Goal: Task Accomplishment & Management: Manage account settings

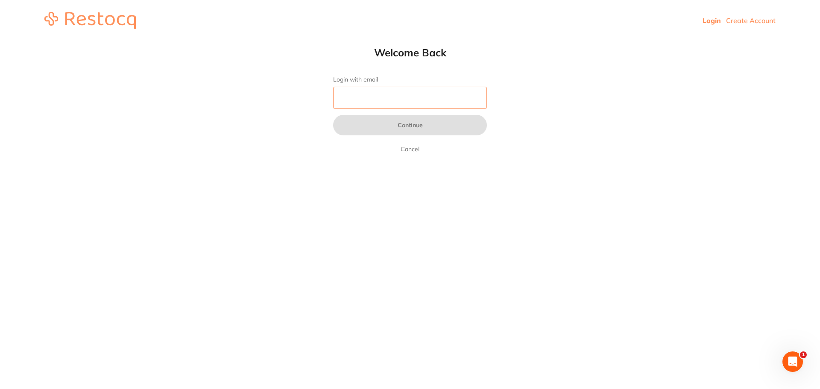
click at [418, 108] on input "Login with email" at bounding box center [410, 98] width 154 height 22
click at [426, 99] on input "Login with email" at bounding box center [410, 98] width 154 height 22
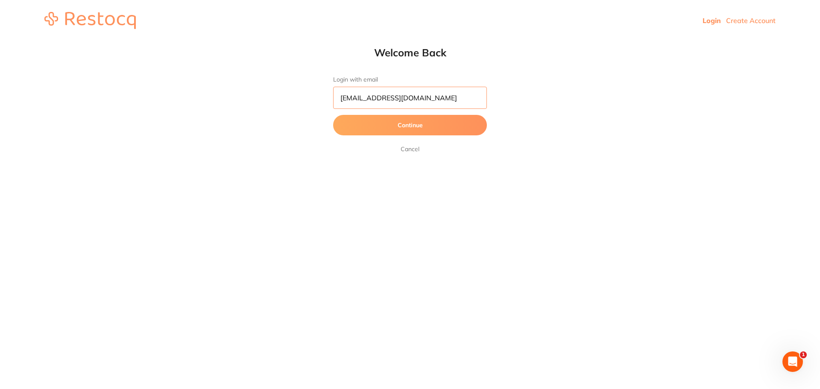
type input "[EMAIL_ADDRESS][DOMAIN_NAME]"
click at [333, 115] on button "Continue" at bounding box center [410, 125] width 154 height 20
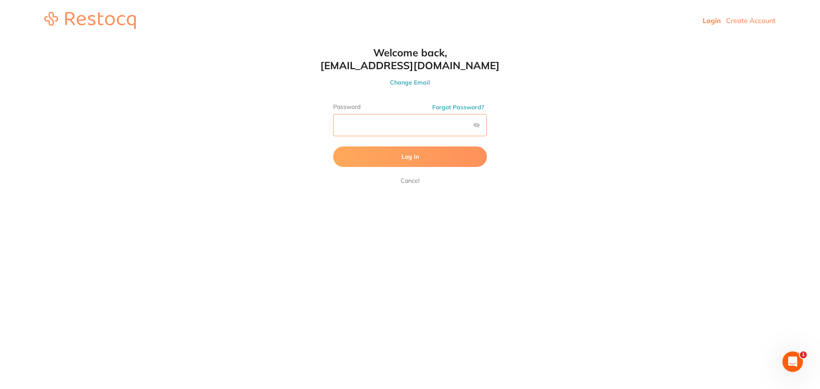
click at [333, 146] on button "Log In" at bounding box center [410, 156] width 154 height 20
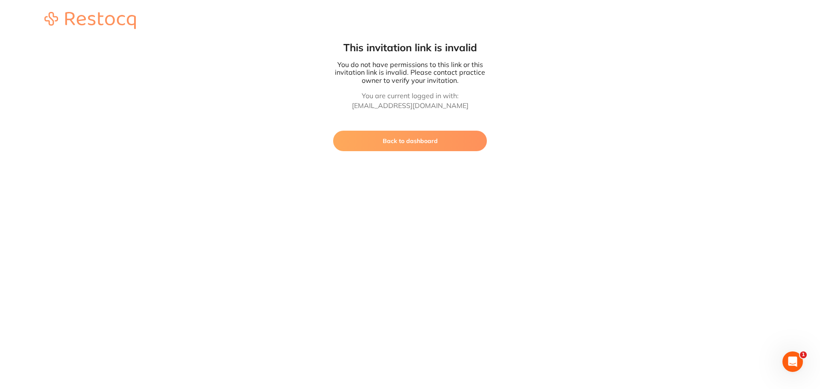
click at [444, 137] on button "Back to dashboard" at bounding box center [410, 141] width 154 height 20
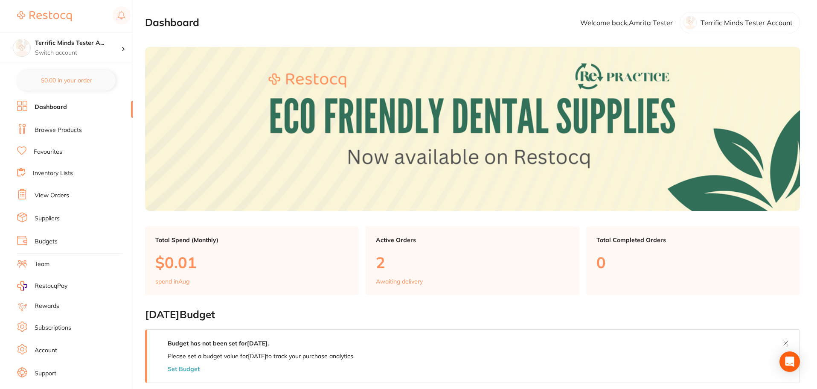
click at [69, 126] on link "Browse Products" at bounding box center [58, 130] width 47 height 9
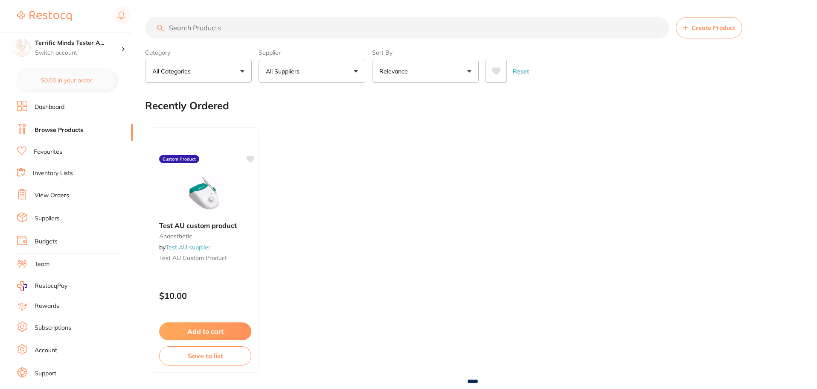
click at [274, 79] on button "All Suppliers" at bounding box center [312, 71] width 107 height 23
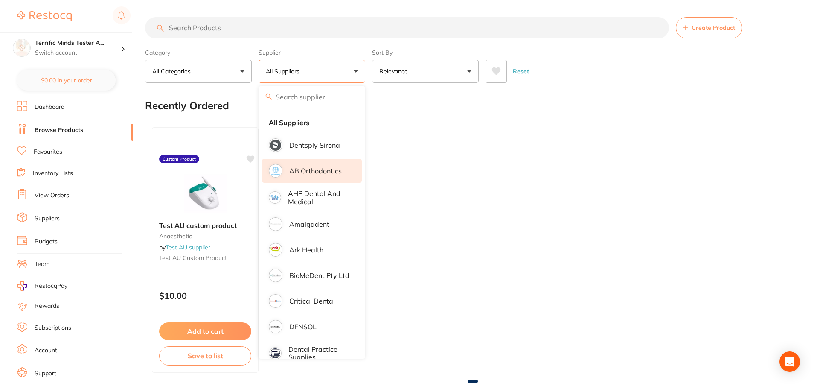
click at [319, 180] on li "AB Orthodontics" at bounding box center [312, 171] width 100 height 24
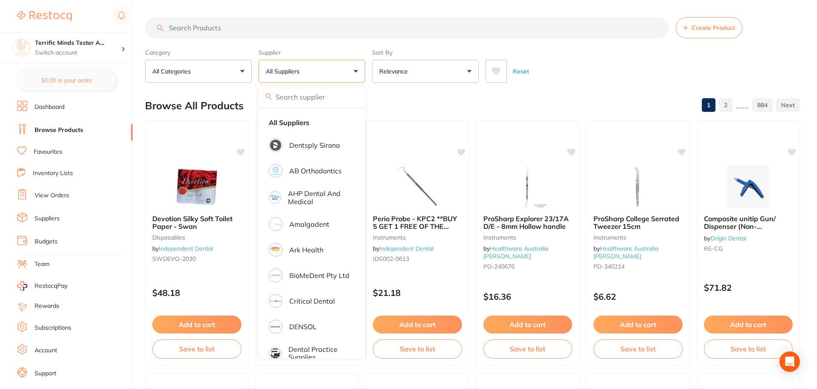
click at [368, 75] on div "Category All Categories All Categories 3D Printing anaesthetic articulating bur…" at bounding box center [472, 64] width 655 height 38
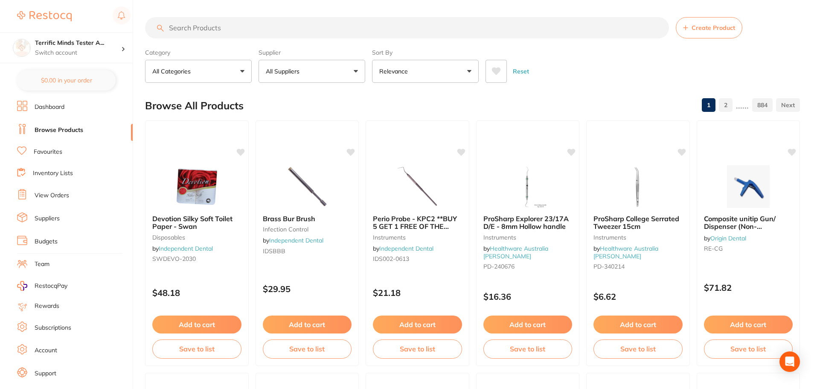
click at [301, 74] on p "All Suppliers" at bounding box center [284, 71] width 37 height 9
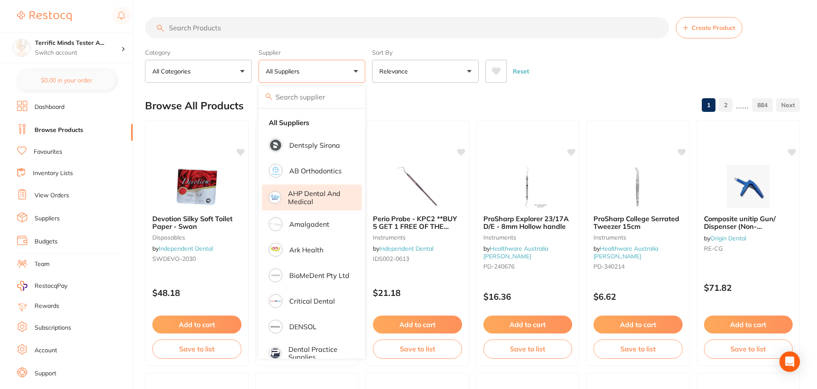
click at [320, 205] on li "AHP Dental and Medical" at bounding box center [312, 197] width 100 height 26
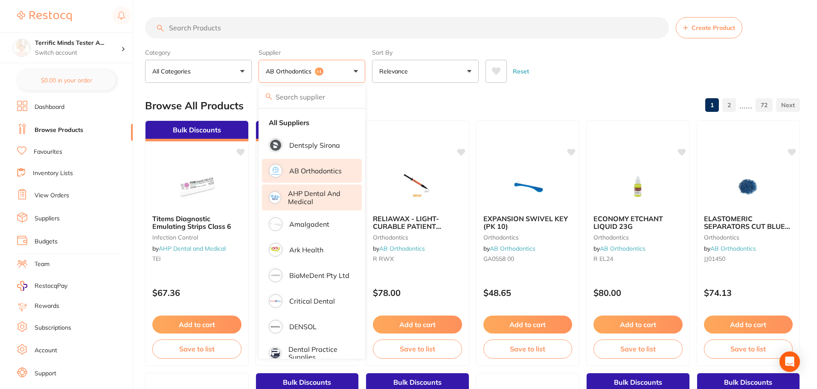
click at [316, 169] on p "AB Orthodontics" at bounding box center [315, 171] width 53 height 8
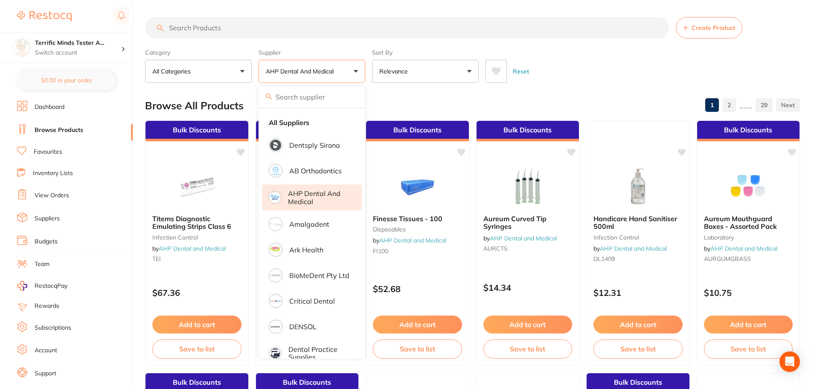
click at [368, 73] on div "Category All Categories All Categories anaesthetic articulating burs crown & br…" at bounding box center [472, 64] width 655 height 38
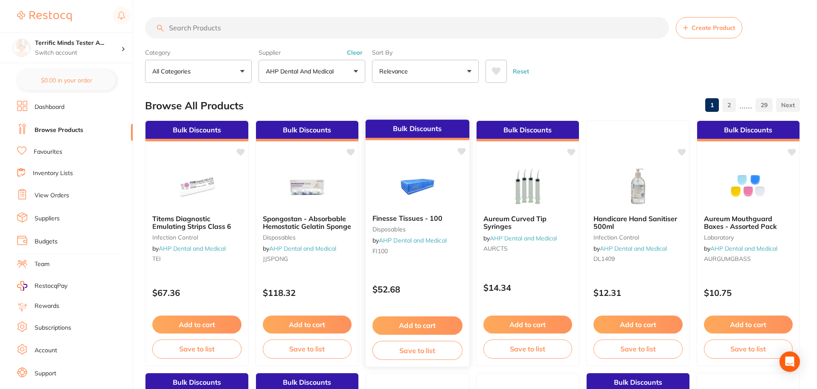
click at [435, 323] on button "Add to cart" at bounding box center [418, 325] width 90 height 18
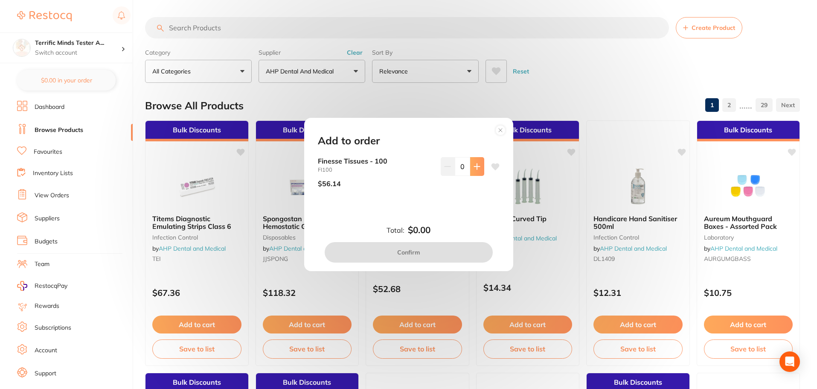
click at [476, 175] on button at bounding box center [477, 166] width 14 height 19
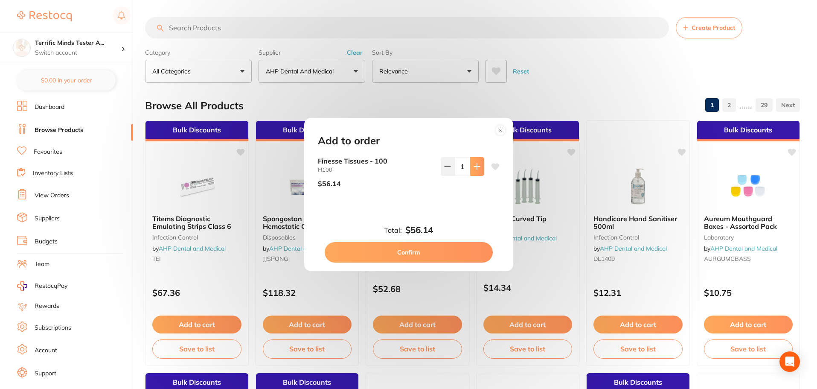
click at [476, 172] on button at bounding box center [477, 166] width 14 height 19
type input "3"
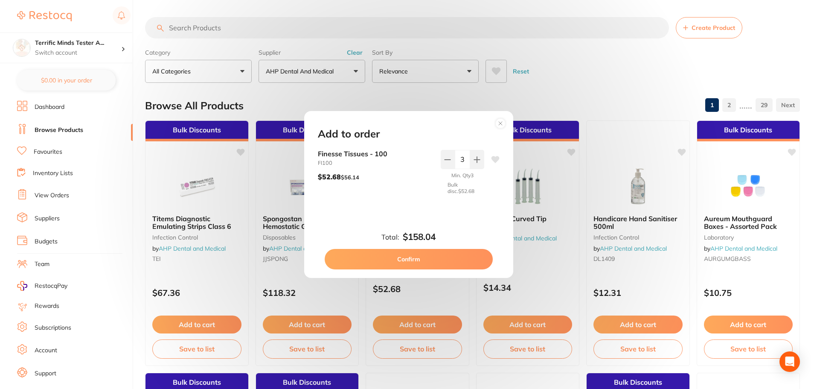
click at [502, 124] on circle at bounding box center [501, 123] width 10 height 10
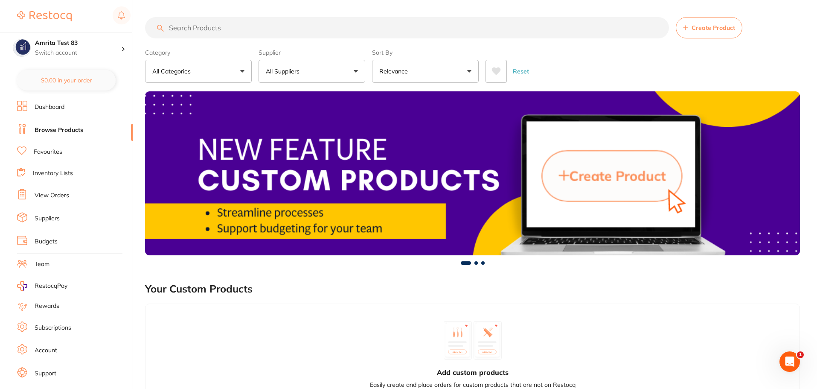
click at [59, 196] on link "View Orders" at bounding box center [52, 195] width 35 height 9
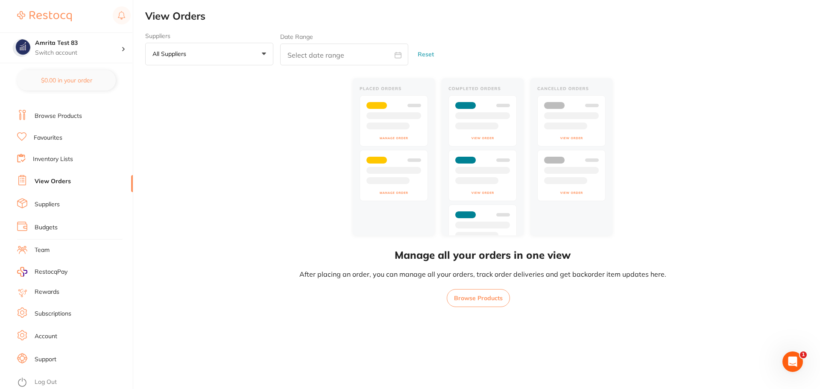
scroll to position [15, 0]
click at [48, 382] on link "Log Out" at bounding box center [46, 381] width 22 height 9
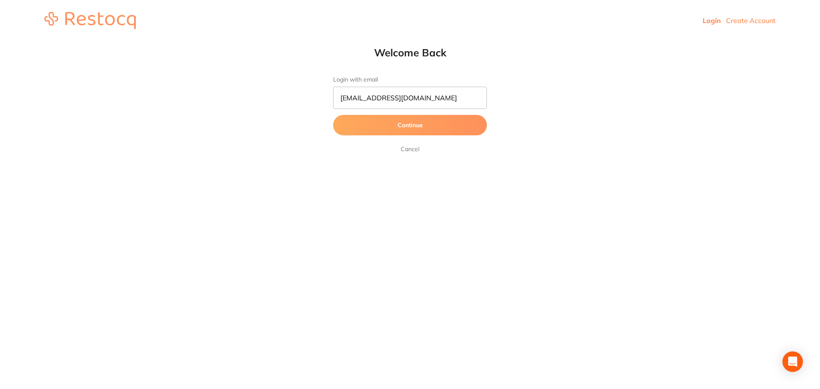
click at [362, 98] on input "[EMAIL_ADDRESS][DOMAIN_NAME]" at bounding box center [410, 98] width 154 height 22
type input "amrita+75@terrificminds.com"
click at [333, 115] on button "Continue" at bounding box center [410, 125] width 154 height 20
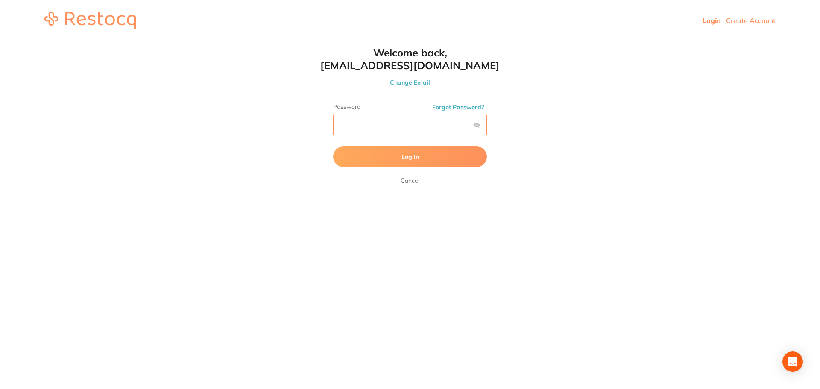
click at [333, 146] on button "Log In" at bounding box center [410, 156] width 154 height 20
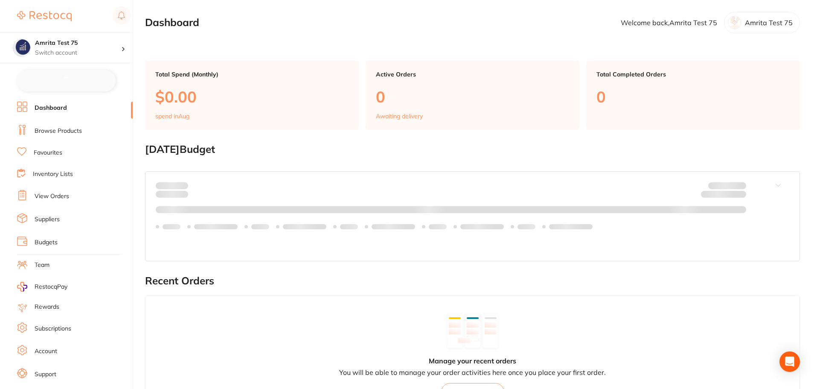
checkbox input "false"
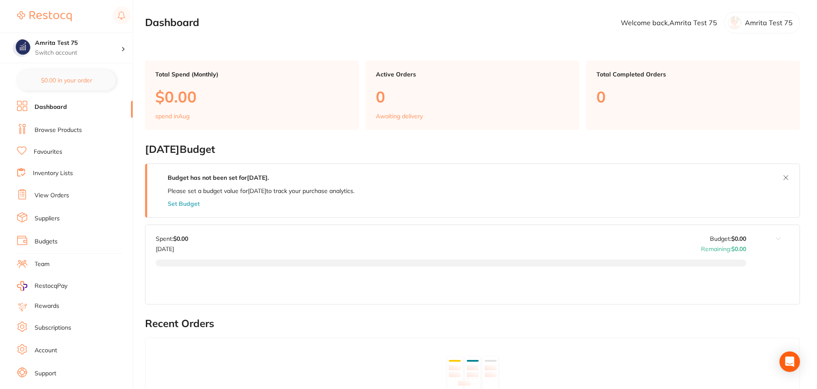
click at [53, 195] on link "View Orders" at bounding box center [52, 195] width 35 height 9
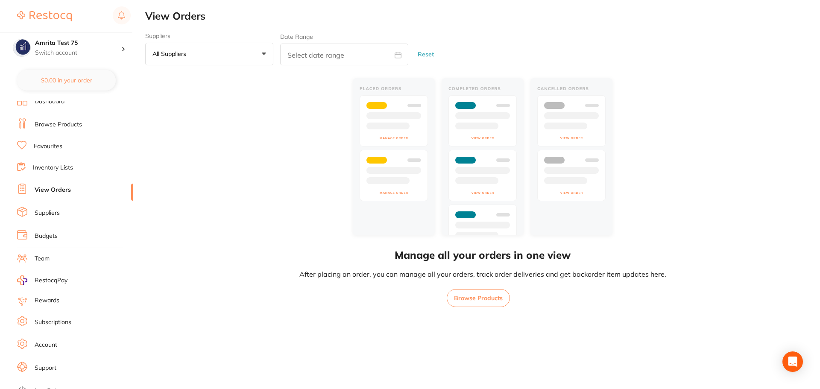
scroll to position [15, 0]
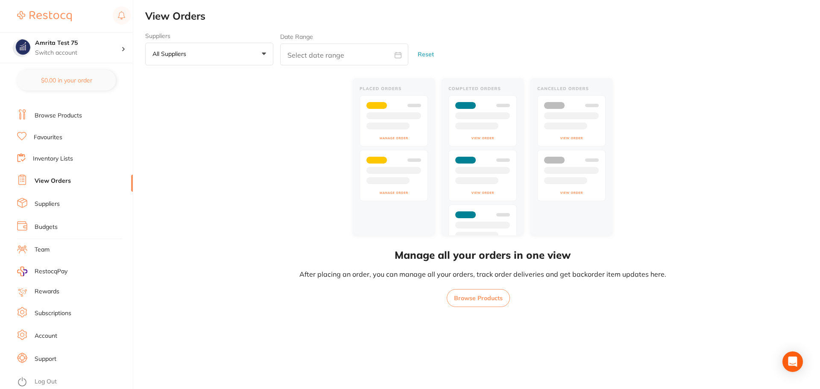
click at [56, 376] on li "Log Out" at bounding box center [73, 381] width 113 height 13
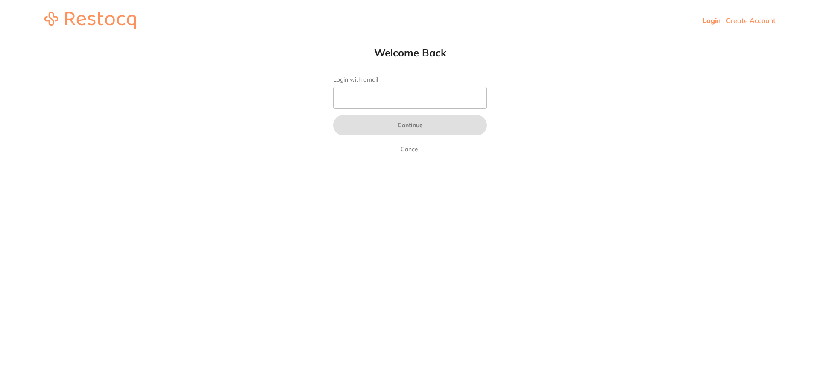
click at [385, 103] on input "Login with email" at bounding box center [410, 98] width 154 height 22
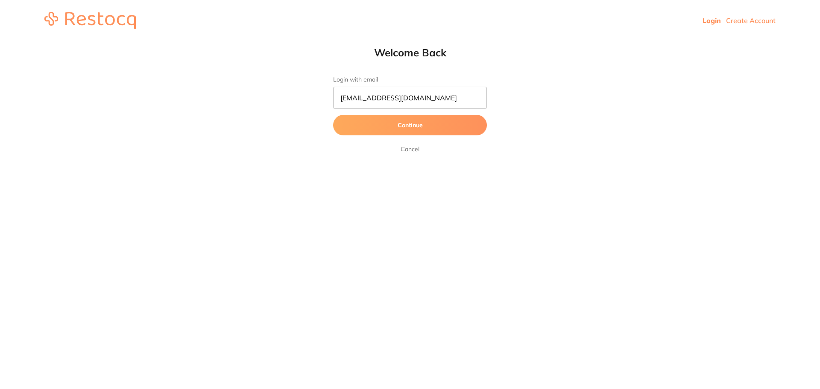
click at [361, 96] on input "amrita@terrificminds.com" at bounding box center [410, 98] width 154 height 22
type input "amrita+70@terrificminds.com"
click at [333, 115] on button "Continue" at bounding box center [410, 125] width 154 height 20
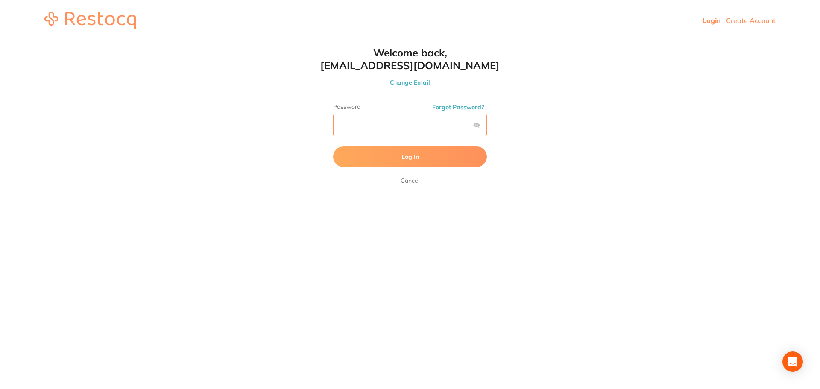
click at [333, 146] on button "Log In" at bounding box center [410, 156] width 154 height 20
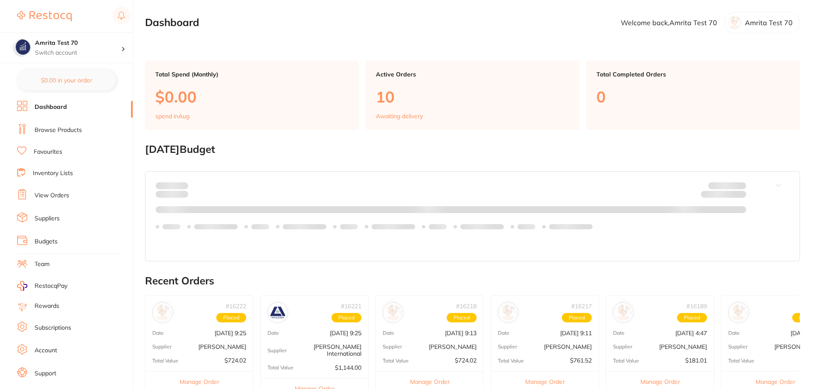
click at [53, 195] on link "View Orders" at bounding box center [52, 195] width 35 height 9
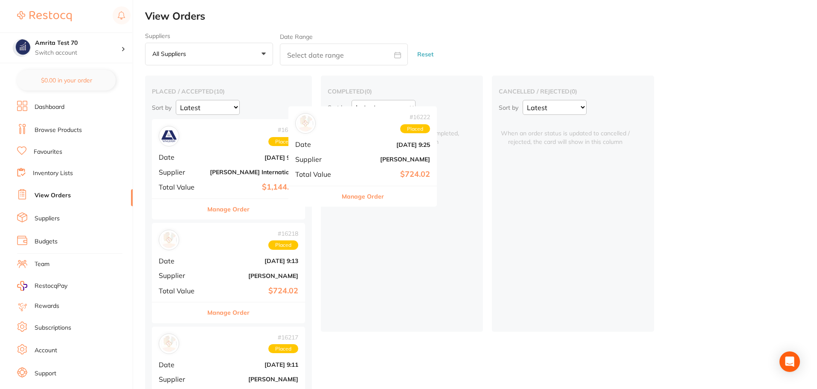
drag, startPoint x: 229, startPoint y: 175, endPoint x: 368, endPoint y: 164, distance: 138.7
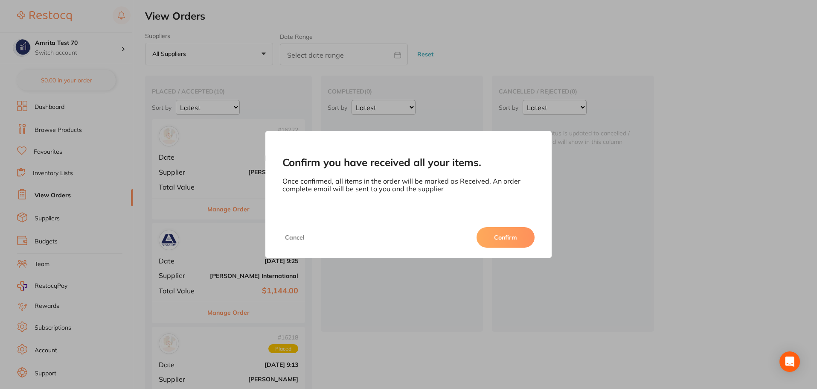
click at [489, 232] on button "Confirm" at bounding box center [506, 237] width 58 height 20
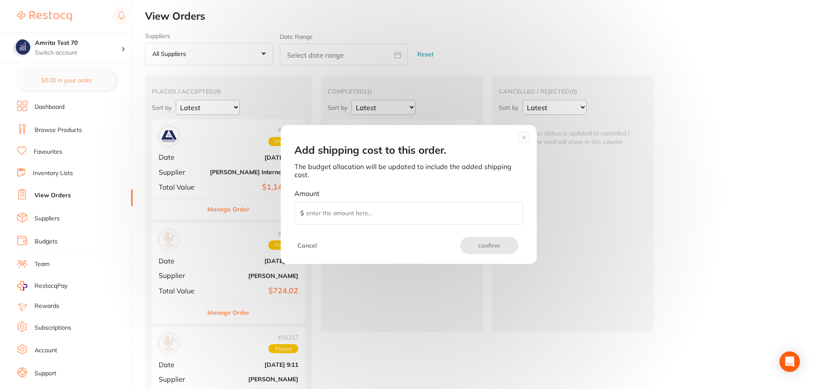
click at [391, 216] on input "Amount $" at bounding box center [409, 213] width 229 height 23
type input "20"
click at [488, 242] on button "confirm" at bounding box center [490, 245] width 58 height 17
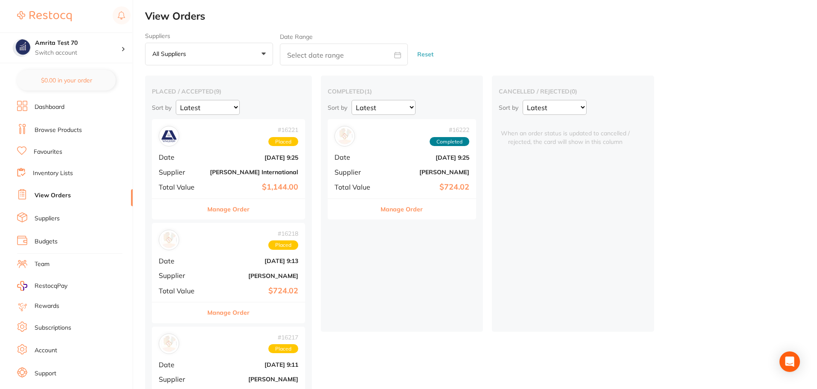
click at [410, 214] on button "Manage Order" at bounding box center [402, 209] width 42 height 20
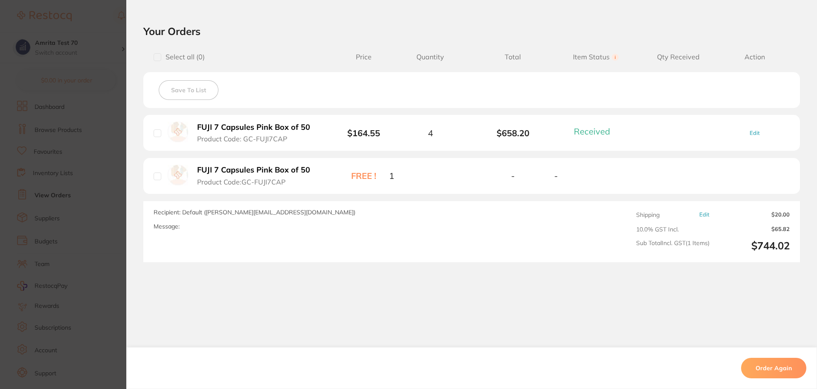
scroll to position [185, 0]
click at [693, 215] on div "Shipping Edit" at bounding box center [672, 214] width 73 height 7
click at [700, 215] on link "Edit" at bounding box center [705, 214] width 10 height 6
type input "10.00"
click at [759, 231] on output "$65.82" at bounding box center [753, 231] width 73 height 7
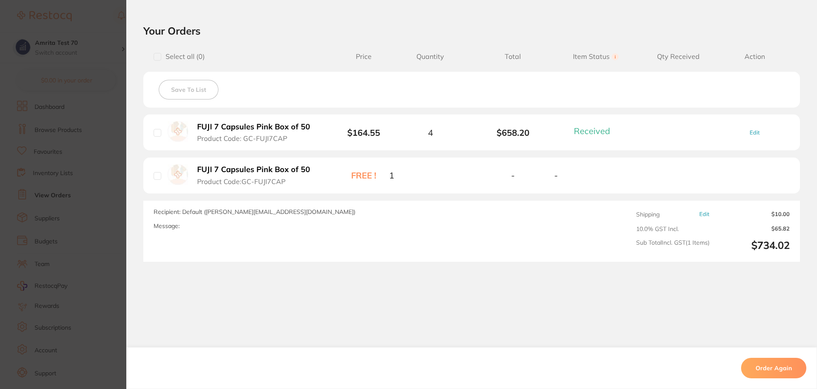
click at [757, 137] on li "FUJI 7 Capsules Pink Box of 50 Product Code: GC-FUJI7CAP $164.55 4 $658.20 Rece…" at bounding box center [471, 132] width 657 height 36
click at [758, 131] on span "Edit" at bounding box center [755, 132] width 70 height 6
click at [753, 134] on link "Edit" at bounding box center [755, 132] width 10 height 6
click at [447, 130] on icon at bounding box center [450, 132] width 7 height 7
type input "4"
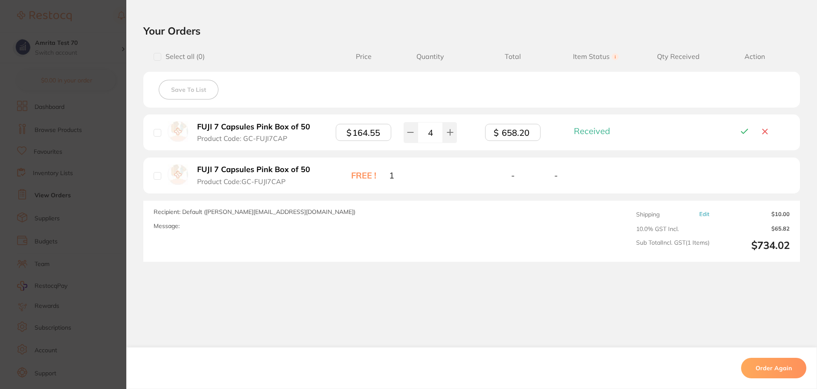
click at [744, 129] on icon at bounding box center [745, 131] width 10 height 9
click at [750, 134] on link "Edit" at bounding box center [755, 132] width 10 height 6
click at [506, 134] on input "822.75" at bounding box center [512, 132] width 55 height 17
click at [408, 132] on icon at bounding box center [411, 132] width 6 height 0
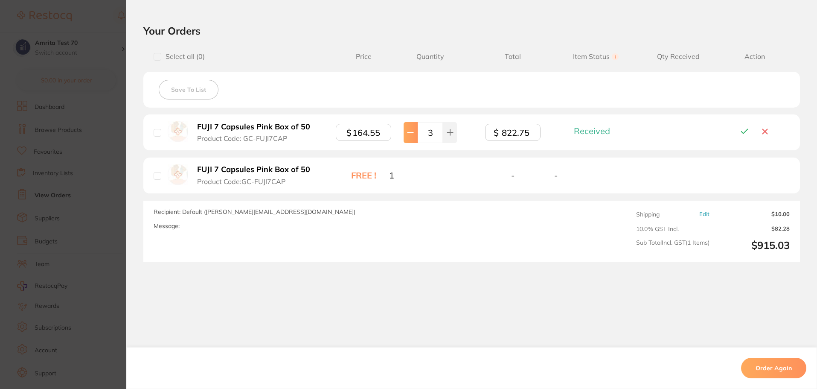
click at [408, 132] on icon at bounding box center [411, 132] width 6 height 0
type input "2"
drag, startPoint x: 533, startPoint y: 132, endPoint x: 469, endPoint y: 134, distance: 64.1
click at [469, 134] on li "FUJI 7 Capsules Pink Box of 50 Product Code: GC-FUJI7CAP $ 164.55 2 $ 822.75 Re…" at bounding box center [471, 132] width 657 height 36
type input "200"
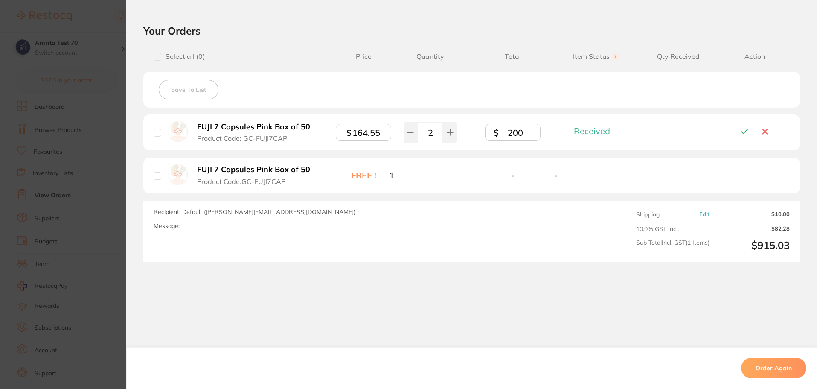
click at [740, 133] on icon at bounding box center [745, 131] width 10 height 9
click at [743, 131] on span "Edit" at bounding box center [755, 132] width 70 height 6
click at [753, 129] on link "Edit" at bounding box center [755, 132] width 10 height 6
click at [413, 132] on button at bounding box center [411, 132] width 14 height 21
type input "2"
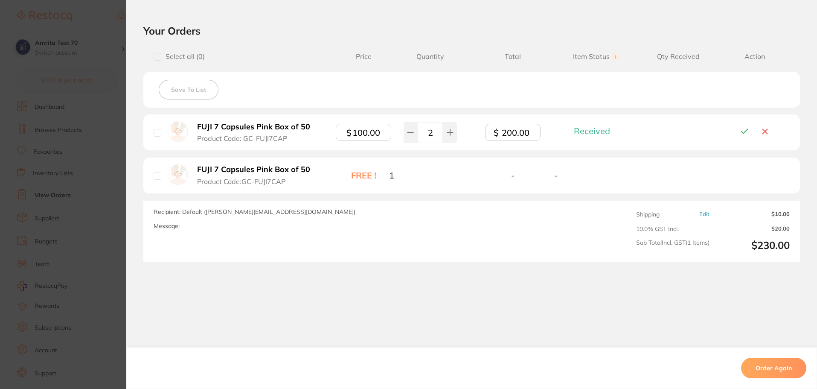
click at [741, 132] on icon at bounding box center [745, 131] width 10 height 9
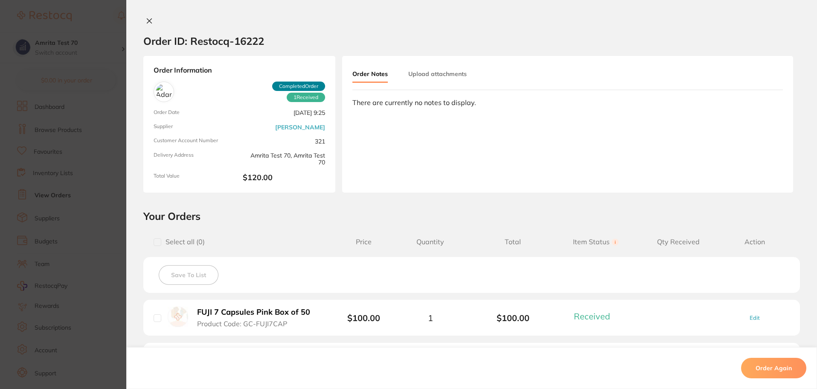
click at [147, 19] on icon at bounding box center [149, 21] width 7 height 7
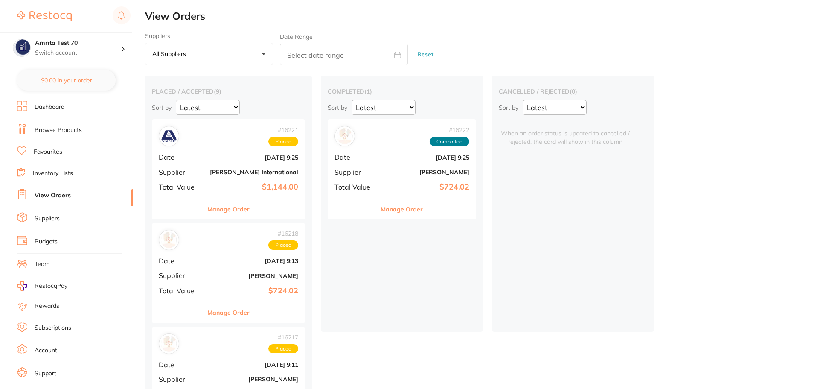
click at [51, 242] on link "Budgets" at bounding box center [46, 241] width 23 height 9
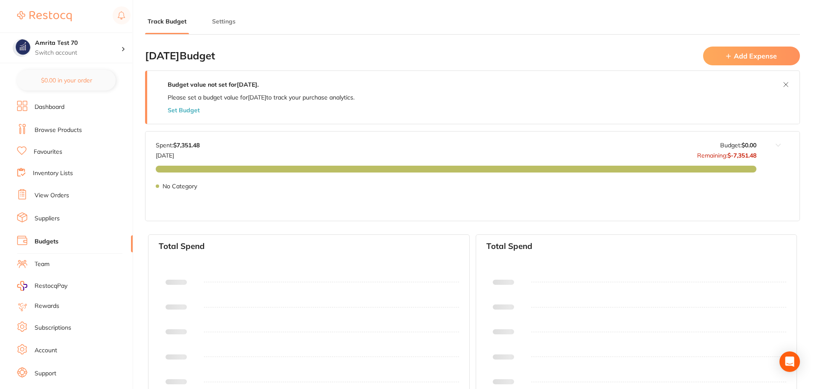
type input "0.0"
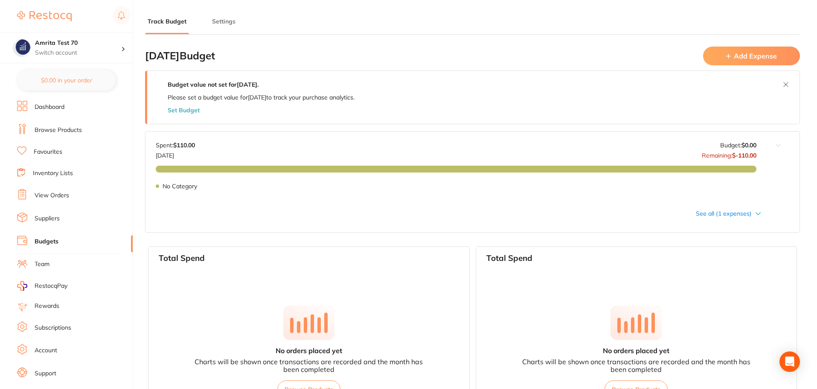
click at [48, 196] on link "View Orders" at bounding box center [52, 195] width 35 height 9
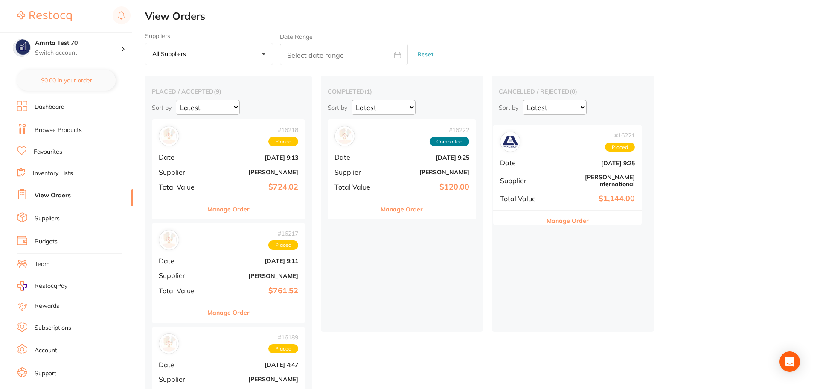
drag, startPoint x: 203, startPoint y: 165, endPoint x: 551, endPoint y: 167, distance: 348.3
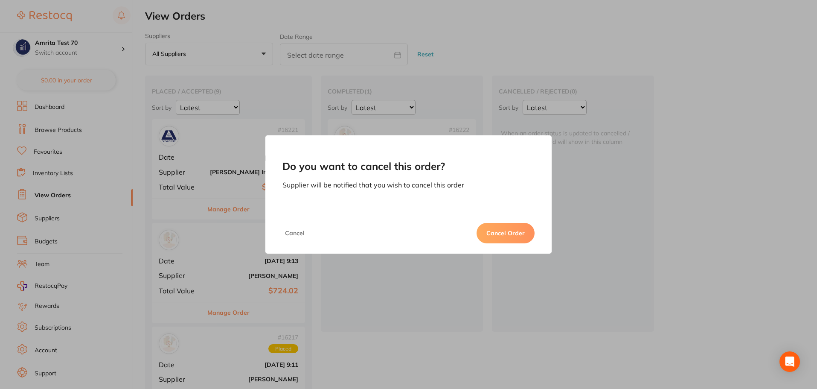
click at [508, 233] on button "Cancel Order" at bounding box center [506, 233] width 58 height 20
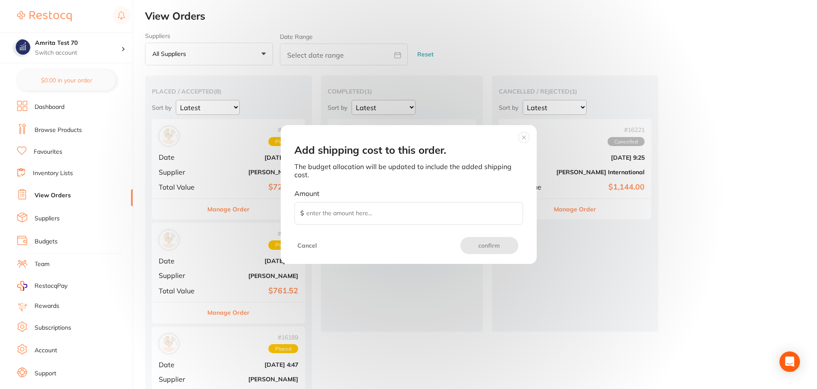
click at [524, 139] on circle at bounding box center [524, 137] width 10 height 10
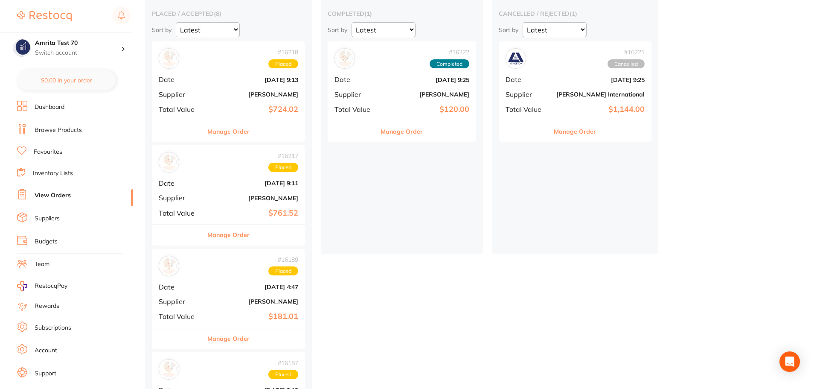
scroll to position [85, 0]
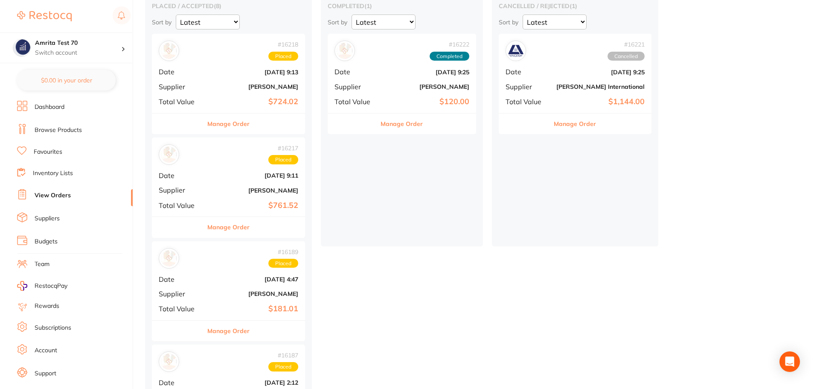
click at [55, 249] on ul "Dashboard Browse Products Favourites Inventory Lists View Orders Suppliers Budg…" at bounding box center [75, 248] width 116 height 295
click at [56, 245] on link "Budgets" at bounding box center [46, 241] width 23 height 9
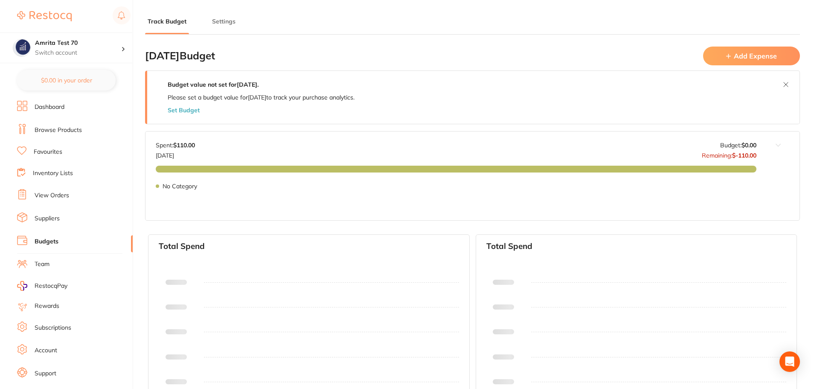
type input "0.0"
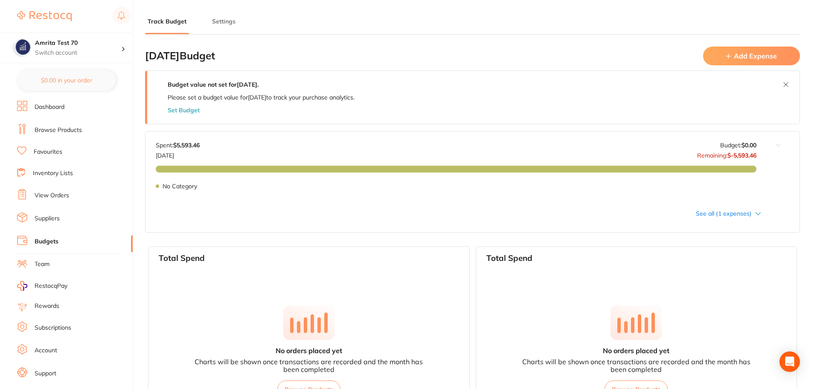
click at [748, 215] on div "See all (1 expenses)" at bounding box center [459, 213] width 606 height 7
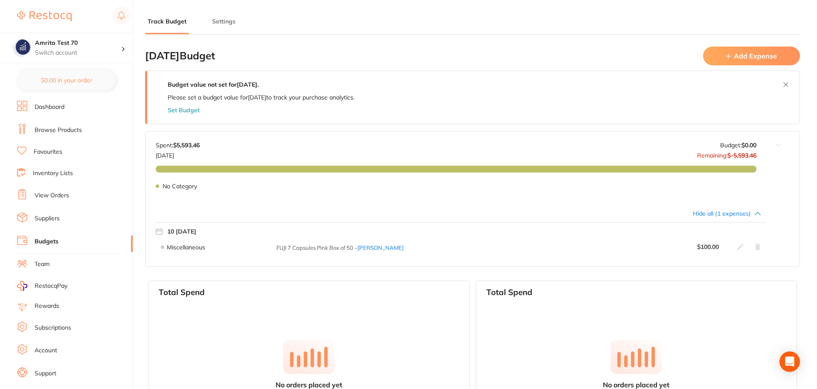
click at [767, 60] on button "Add Expense" at bounding box center [751, 56] width 97 height 18
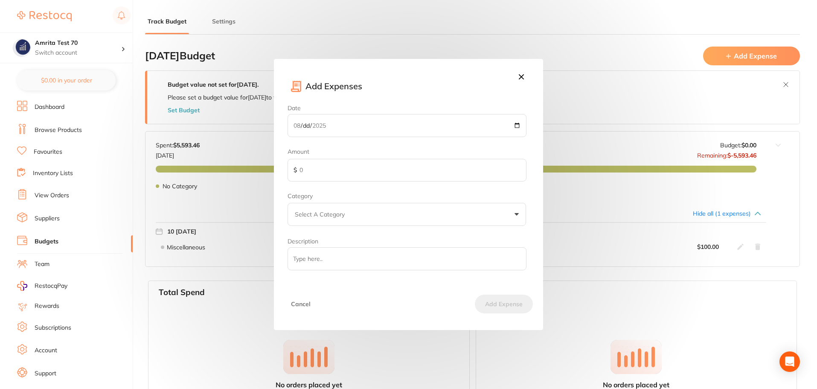
click at [516, 125] on input "Date" at bounding box center [407, 125] width 239 height 23
click at [519, 123] on input "2025-08-15" at bounding box center [407, 125] width 239 height 23
type input "2025-08-16"
click at [351, 177] on input "text" at bounding box center [407, 170] width 239 height 23
type input "500"
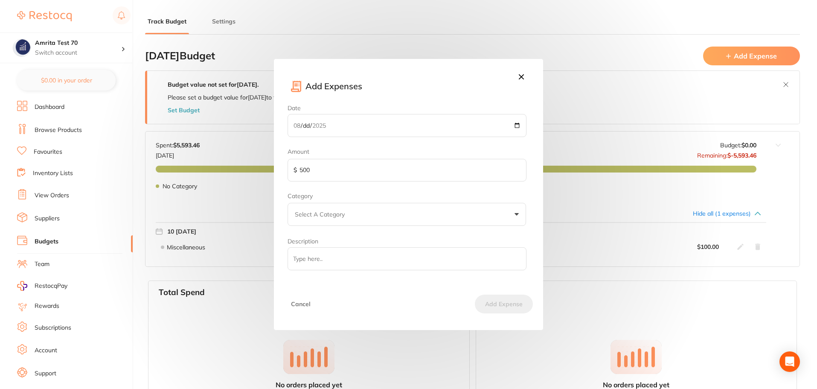
click at [380, 203] on button "Select A Category" at bounding box center [407, 214] width 239 height 23
click at [373, 232] on div "Custom" at bounding box center [407, 244] width 239 height 31
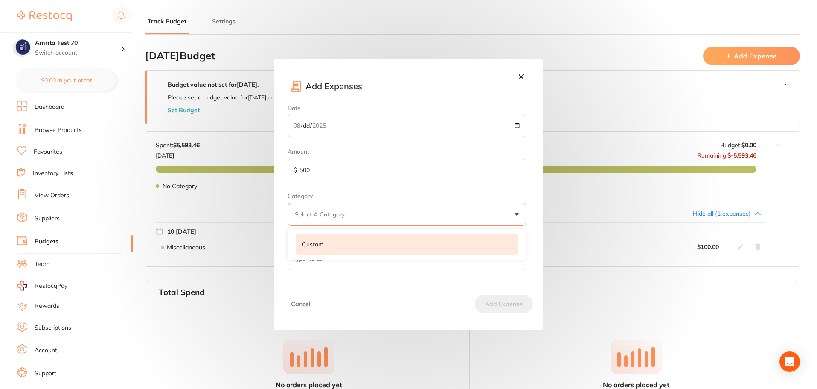
click at [359, 243] on li "Custom" at bounding box center [407, 244] width 222 height 20
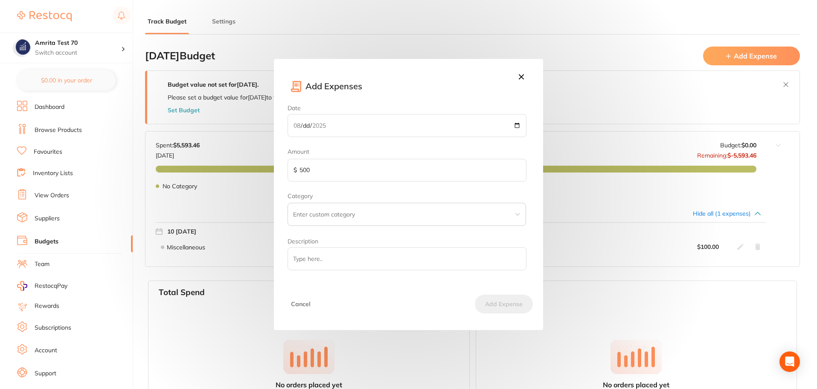
click at [319, 214] on input "text" at bounding box center [407, 214] width 239 height 23
type input "utility"
click at [503, 305] on button "Add Expense" at bounding box center [504, 304] width 58 height 19
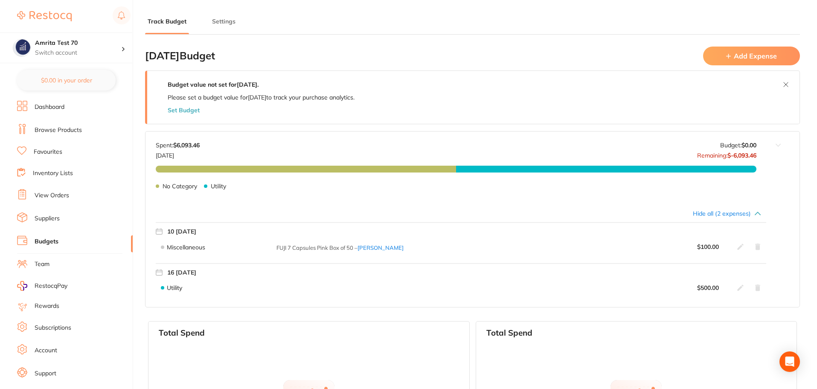
click at [761, 61] on button "Add Expense" at bounding box center [751, 56] width 97 height 18
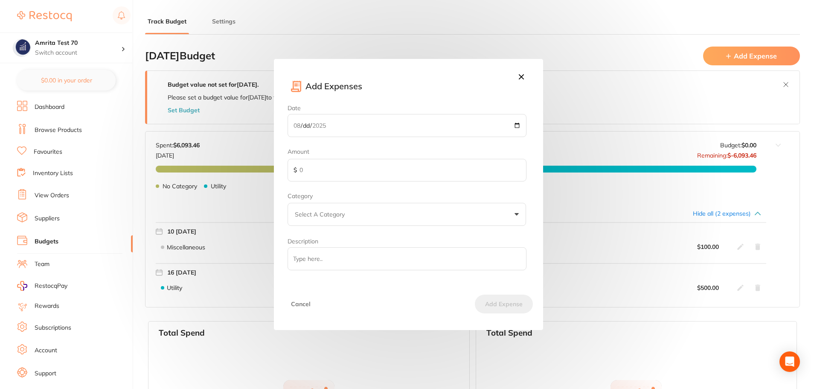
drag, startPoint x: 385, startPoint y: 169, endPoint x: 384, endPoint y: 174, distance: 4.3
click at [385, 169] on input "text" at bounding box center [407, 170] width 239 height 23
click at [368, 204] on button "Select A Category" at bounding box center [407, 214] width 239 height 23
click at [517, 81] on icon at bounding box center [521, 76] width 9 height 9
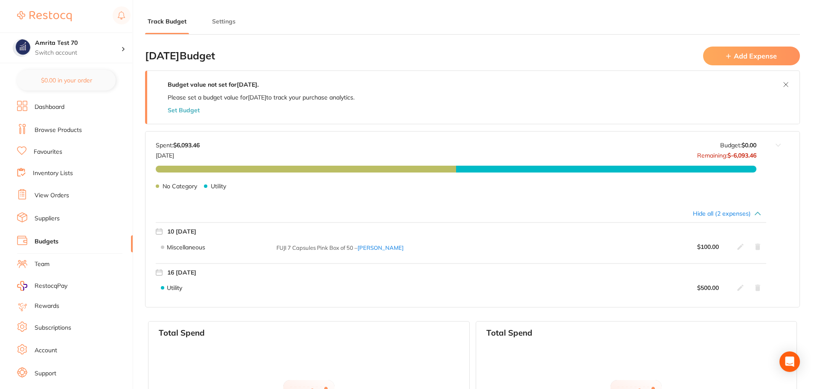
click at [738, 247] on icon at bounding box center [741, 246] width 7 height 7
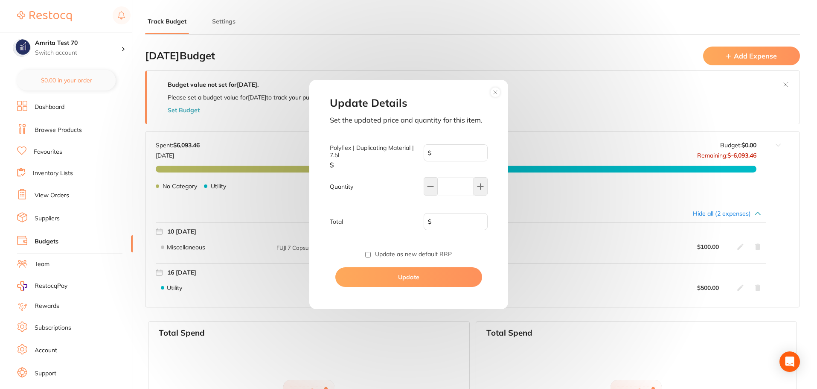
type input "100.0"
type input "1"
type input "100.00"
click at [483, 191] on button at bounding box center [481, 186] width 14 height 18
type input "2"
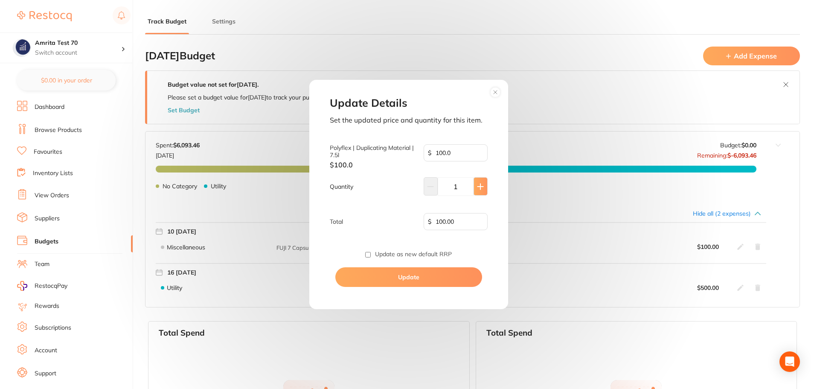
type input "200.00"
click at [428, 275] on button "Update" at bounding box center [408, 277] width 147 height 20
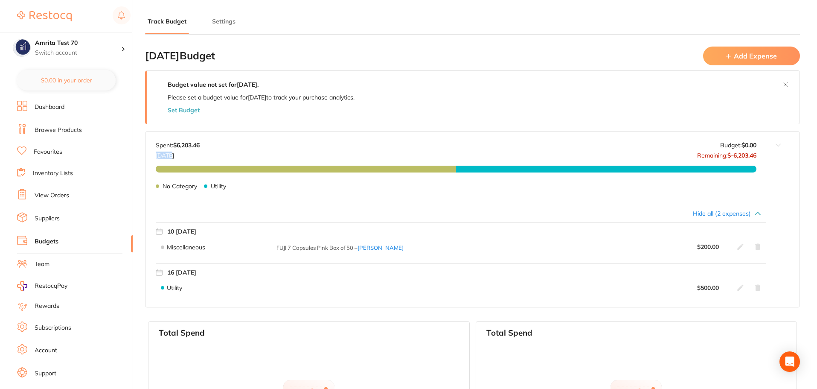
drag, startPoint x: 174, startPoint y: 149, endPoint x: 215, endPoint y: 145, distance: 41.5
click at [215, 145] on div "Spent: $6,203.46 Aug 2025 Budget: $0.00 Remaining: $-6,203.46" at bounding box center [456, 150] width 601 height 17
drag, startPoint x: 692, startPoint y: 155, endPoint x: 774, endPoint y: 160, distance: 81.6
click at [774, 160] on div "Aug 2025 Budget: $0.00 Spent: $6,203.46 Aug 2025 Budget: $0.00 Remaining: $-6,2…" at bounding box center [473, 165] width 654 height 68
click at [750, 150] on p "Remaining: $-6,203.46" at bounding box center [726, 154] width 59 height 10
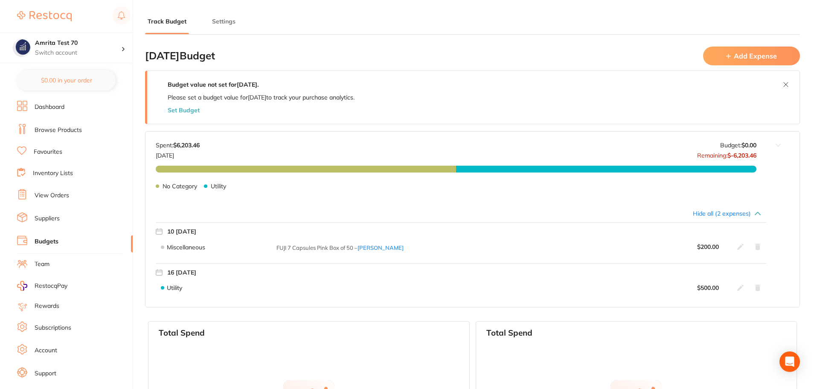
click at [750, 57] on button "Add Expense" at bounding box center [751, 56] width 97 height 18
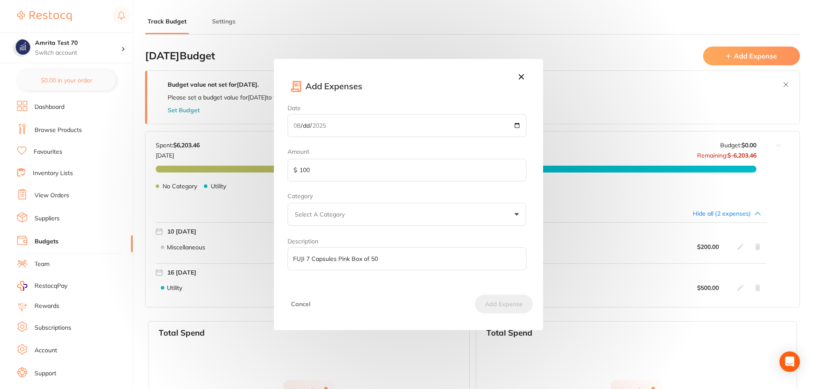
click at [518, 122] on input "2025-08-10" at bounding box center [407, 125] width 239 height 23
click at [522, 76] on icon at bounding box center [521, 76] width 9 height 9
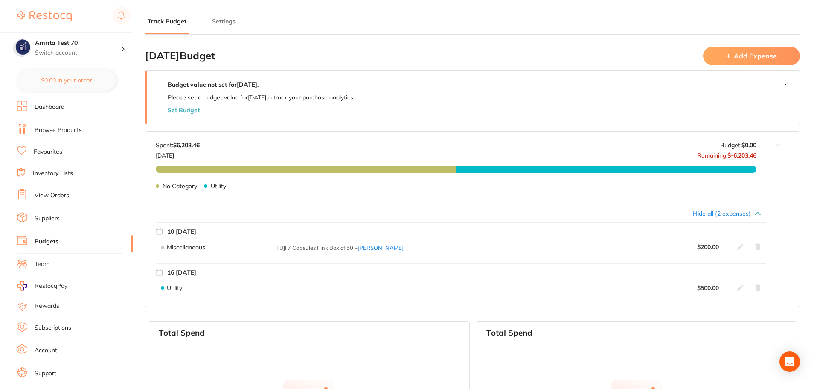
click at [760, 246] on icon at bounding box center [758, 246] width 7 height 7
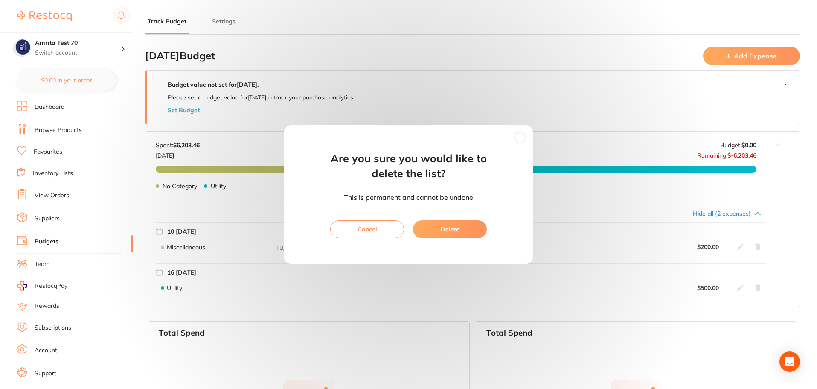
click at [519, 137] on circle at bounding box center [521, 138] width 10 height 10
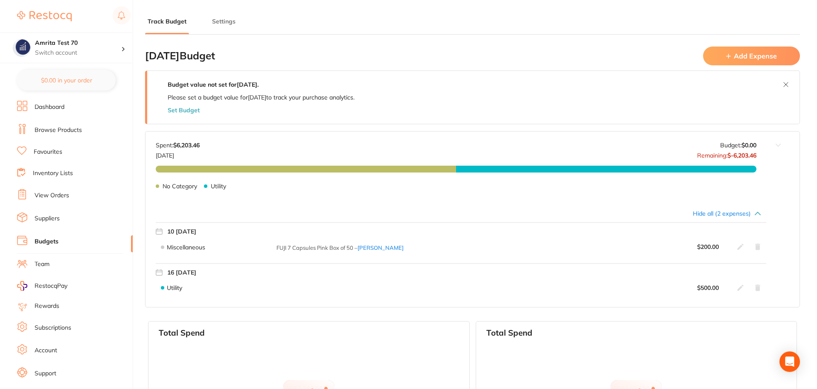
click at [738, 287] on div "$ 500.00" at bounding box center [729, 287] width 64 height 7
click at [741, 286] on icon at bounding box center [741, 287] width 7 height 7
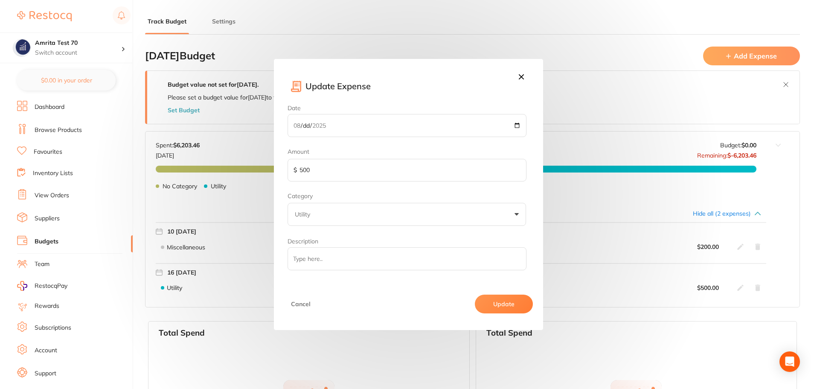
click at [457, 182] on div "Date 2025-08-16 Amount $ 500 Category Utility Utility Custom Description" at bounding box center [409, 188] width 242 height 166
click at [467, 175] on input "500" at bounding box center [407, 170] width 239 height 23
type input "400"
click at [500, 296] on button "Update" at bounding box center [504, 304] width 58 height 19
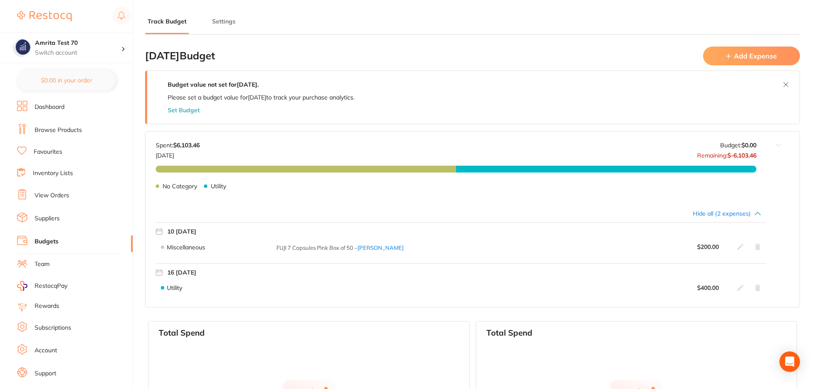
click at [759, 289] on icon at bounding box center [758, 288] width 5 height 6
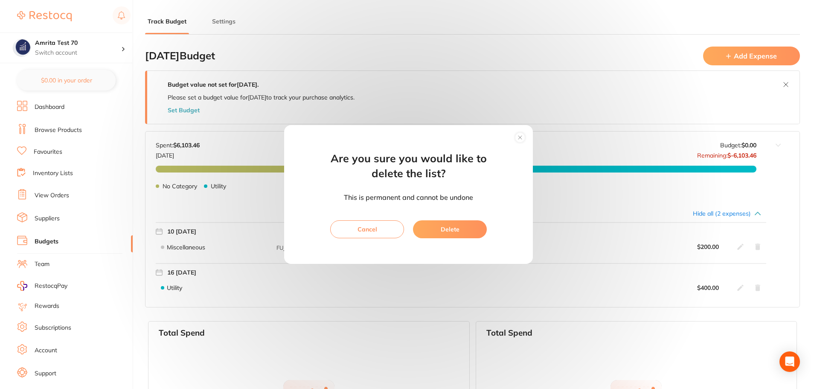
click at [478, 227] on button "Delete" at bounding box center [450, 229] width 74 height 18
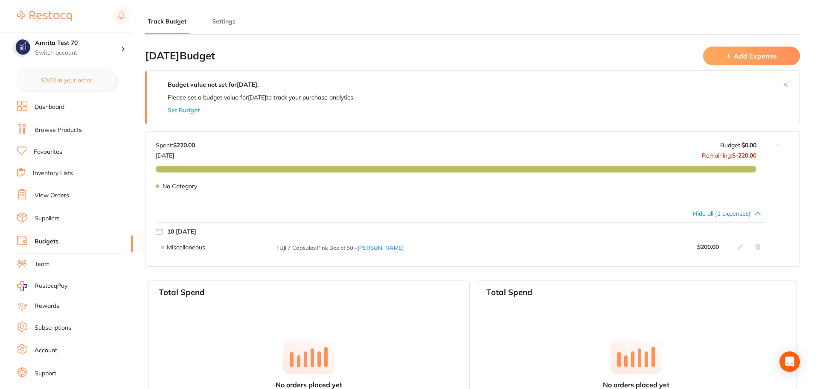
click at [738, 246] on icon at bounding box center [741, 246] width 7 height 7
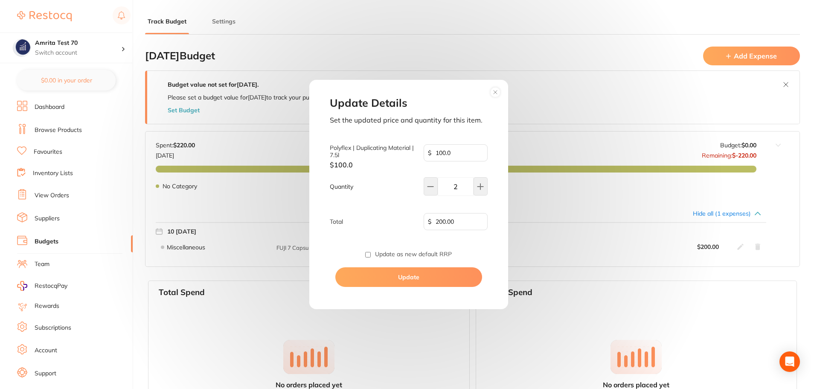
click at [757, 51] on div "Update Details Set the updated price and quantity for this item. Polyflex | Dup…" at bounding box center [408, 194] width 817 height 389
click at [492, 97] on icon at bounding box center [496, 92] width 14 height 14
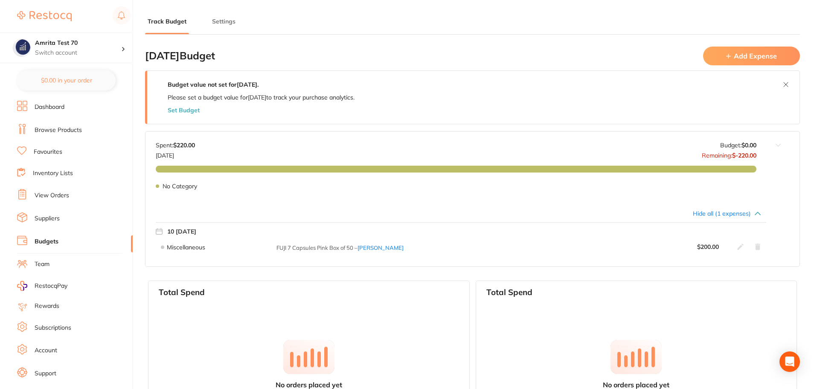
click at [716, 47] on button "Add Expense" at bounding box center [751, 56] width 97 height 18
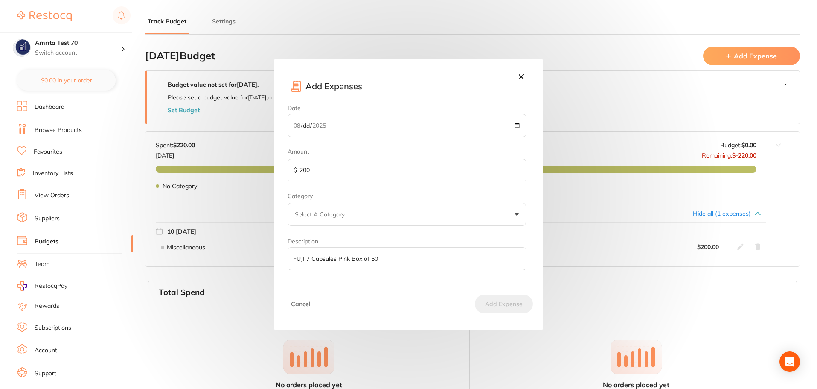
click at [518, 74] on icon at bounding box center [521, 76] width 9 height 9
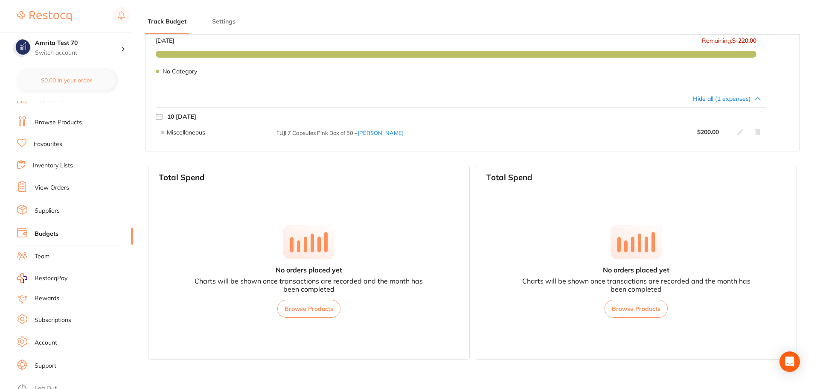
scroll to position [15, 0]
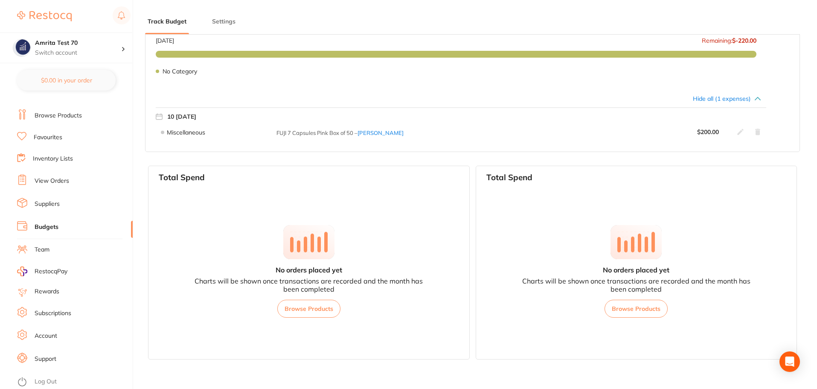
click at [46, 383] on link "Log Out" at bounding box center [46, 381] width 22 height 9
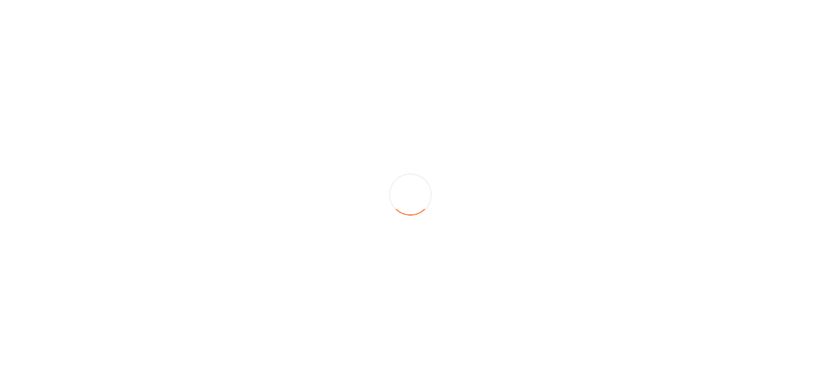
scroll to position [0, 0]
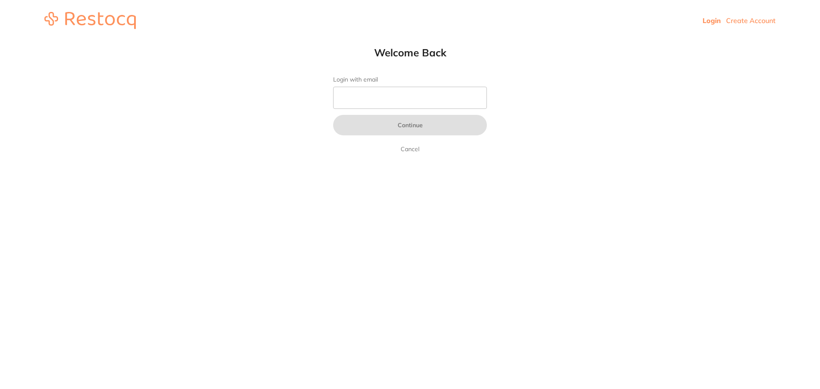
click at [369, 98] on input "Login with email" at bounding box center [410, 98] width 154 height 22
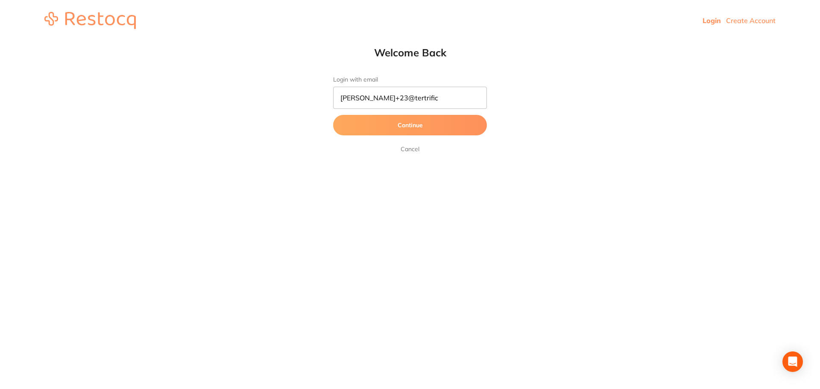
click at [385, 96] on input "[PERSON_NAME]+23@tertrific" at bounding box center [410, 98] width 154 height 22
click at [403, 98] on input "[PERSON_NAME]+23@terrific" at bounding box center [410, 98] width 154 height 22
type input "[PERSON_NAME][EMAIL_ADDRESS][DOMAIN_NAME]"
click at [406, 122] on button "Continue" at bounding box center [410, 125] width 154 height 20
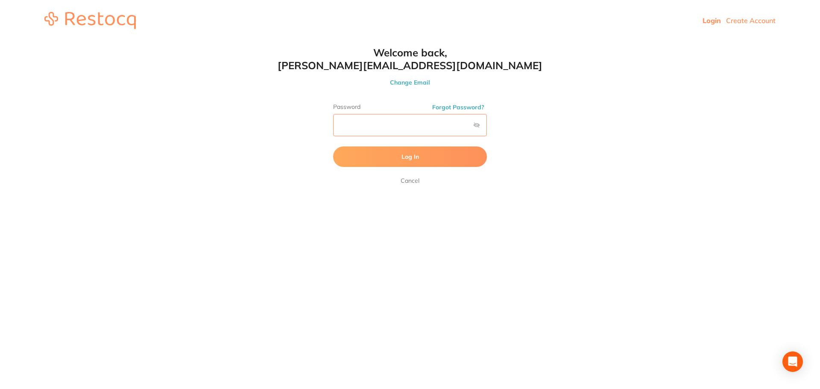
click at [333, 146] on button "Log In" at bounding box center [410, 156] width 154 height 20
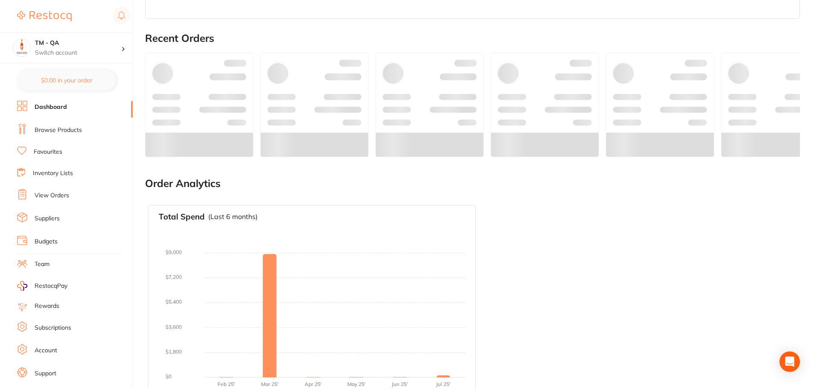
scroll to position [259, 0]
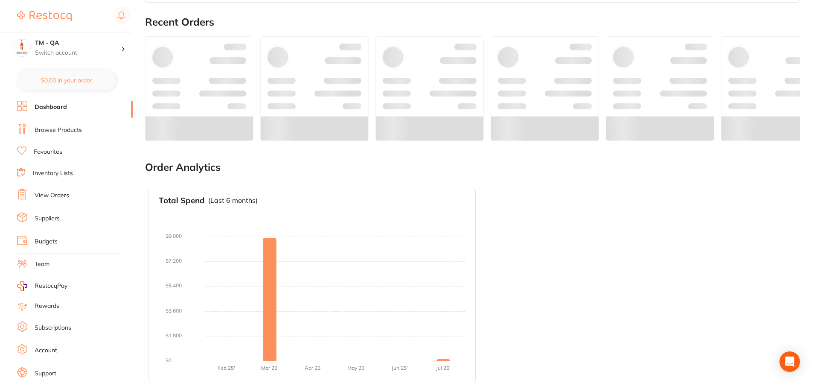
click at [43, 244] on link "Budgets" at bounding box center [46, 241] width 23 height 9
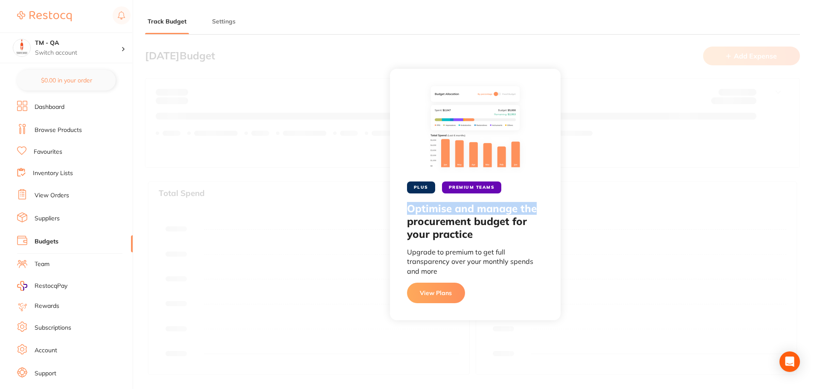
click at [632, 197] on div "PLUS PREMIUM TEAMS Optimise and manage the procurement budget for your practice…" at bounding box center [475, 194] width 684 height 389
click at [445, 293] on button "View Plans" at bounding box center [436, 293] width 58 height 20
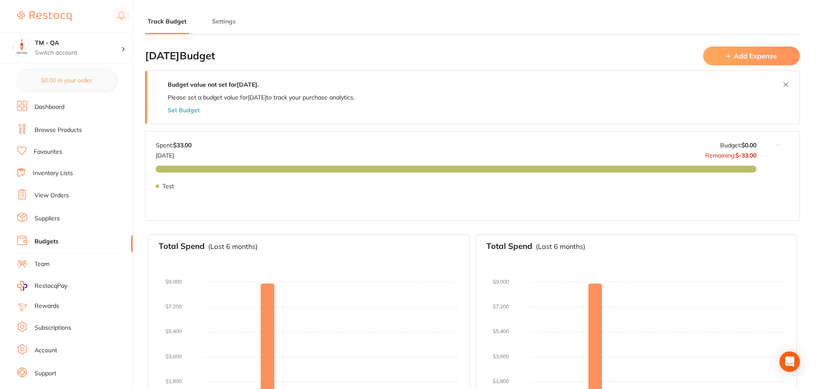
click at [763, 51] on button "Add Expense" at bounding box center [751, 56] width 97 height 18
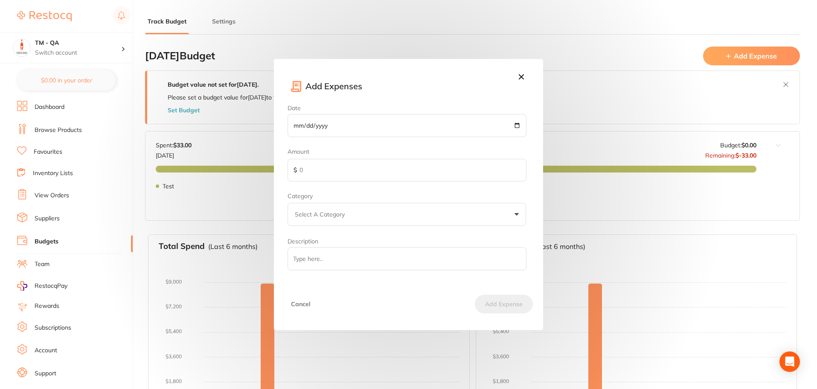
click at [518, 124] on input "Date" at bounding box center [407, 125] width 239 height 23
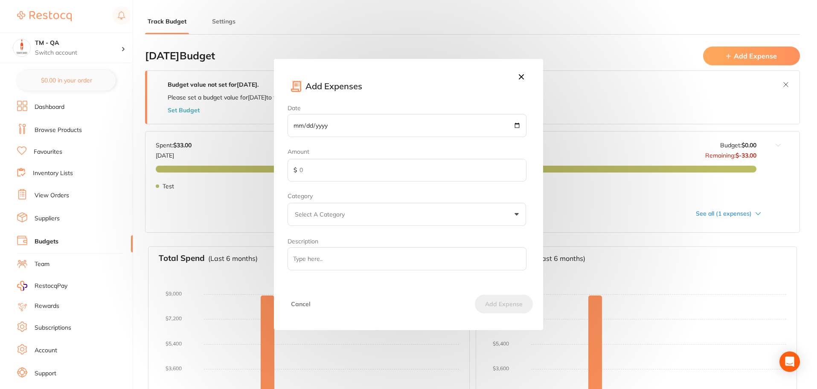
type input "[DATE]"
click at [368, 164] on input "text" at bounding box center [407, 170] width 239 height 23
type input "800"
click at [391, 217] on button "Select A Category" at bounding box center [407, 214] width 239 height 23
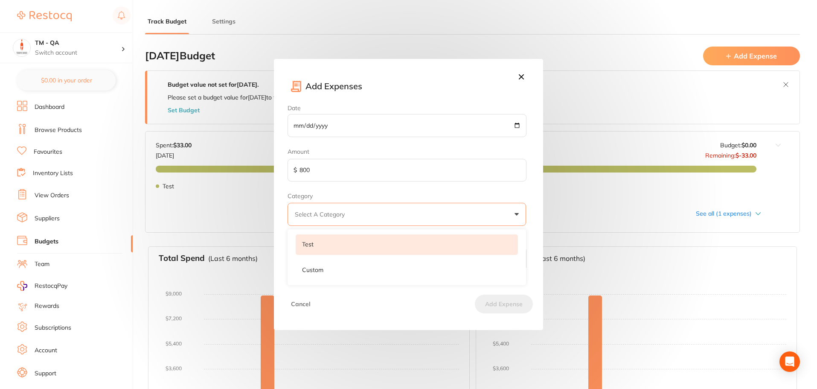
click at [353, 250] on li "Test" at bounding box center [407, 244] width 222 height 20
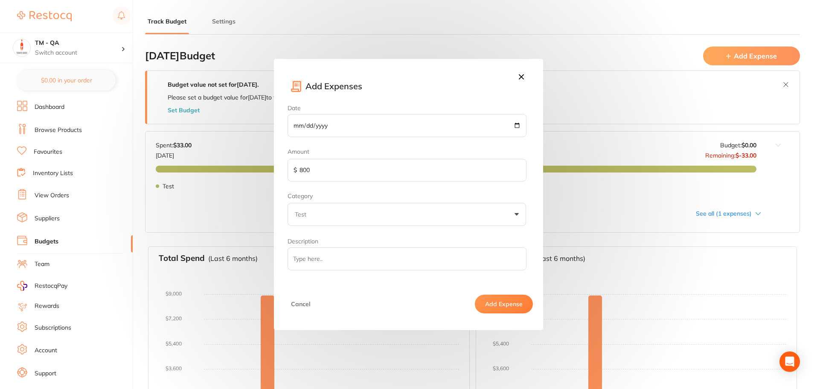
click at [483, 304] on button "Add Expense" at bounding box center [504, 304] width 58 height 19
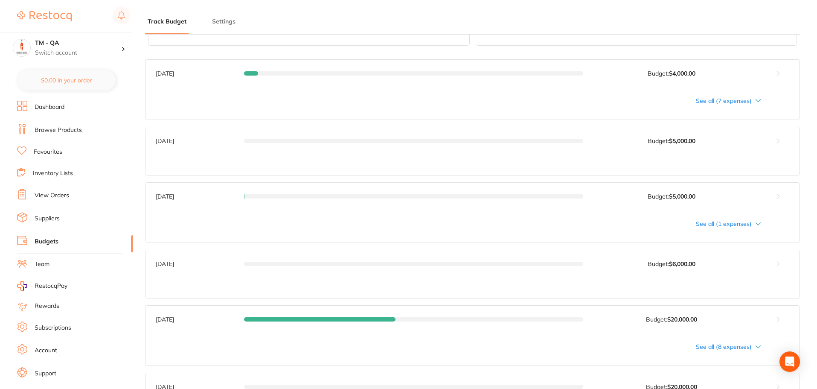
scroll to position [384, 0]
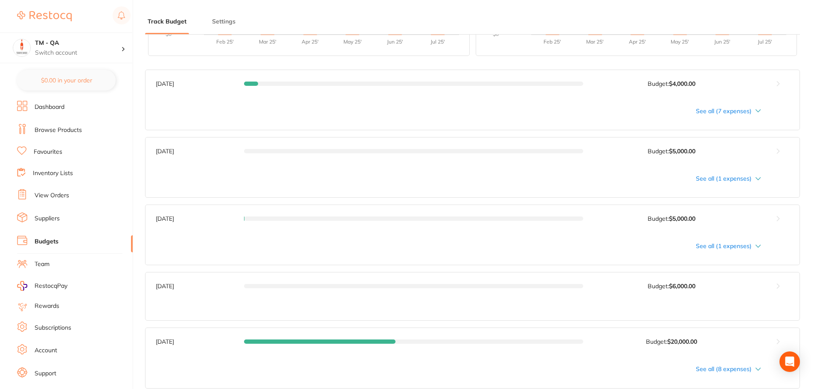
click at [721, 177] on div "See all (1 expenses)" at bounding box center [459, 178] width 606 height 7
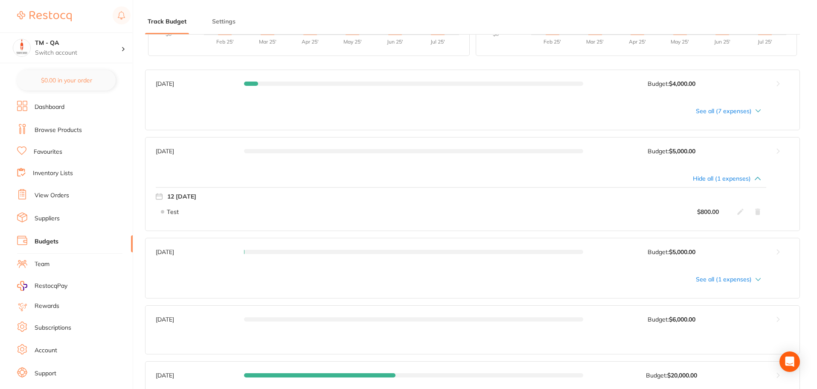
click at [738, 212] on icon at bounding box center [741, 211] width 7 height 7
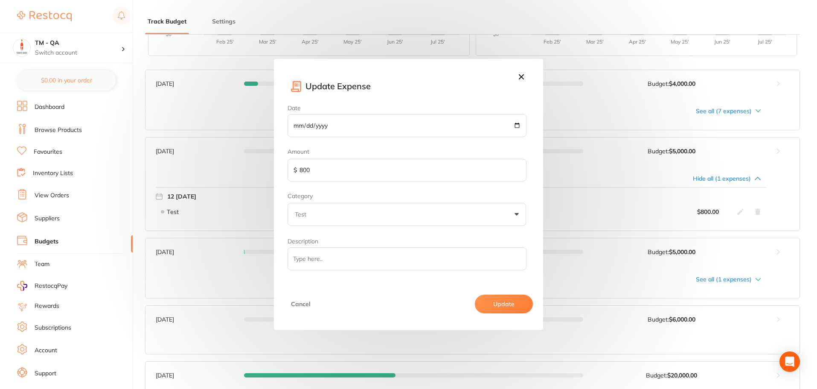
click at [522, 79] on icon at bounding box center [521, 76] width 9 height 9
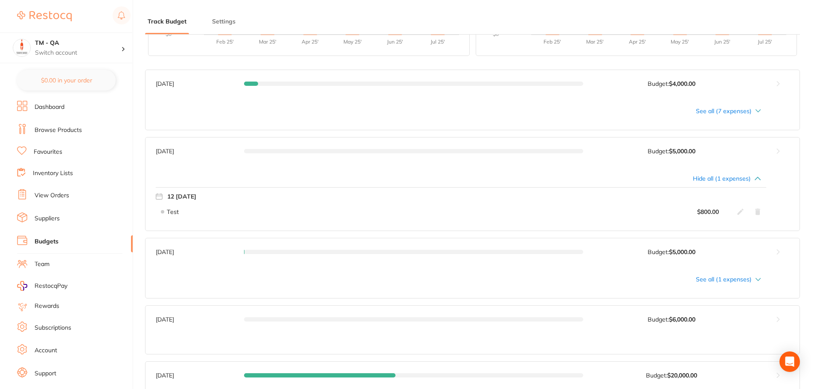
click at [755, 211] on icon at bounding box center [758, 211] width 7 height 7
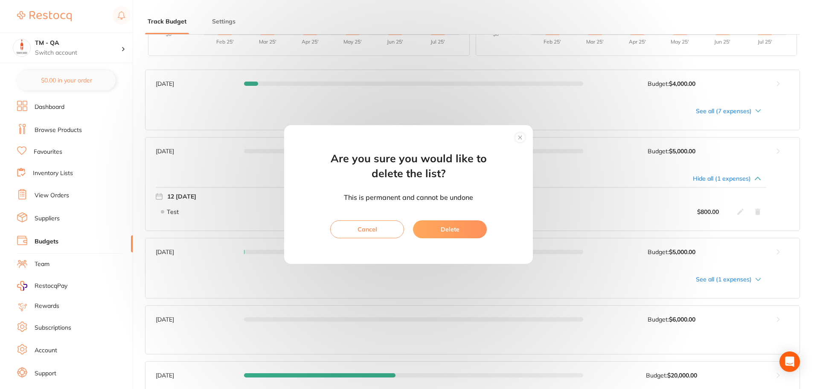
click at [525, 137] on circle at bounding box center [521, 138] width 10 height 10
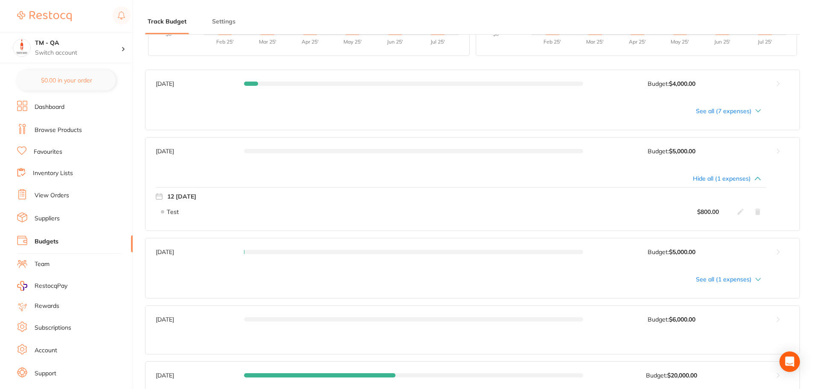
click at [758, 209] on icon at bounding box center [758, 212] width 5 height 6
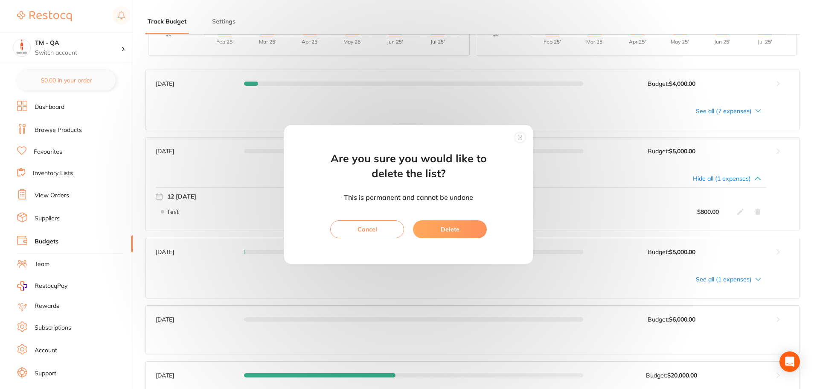
click at [473, 223] on button "Delete" at bounding box center [450, 229] width 74 height 18
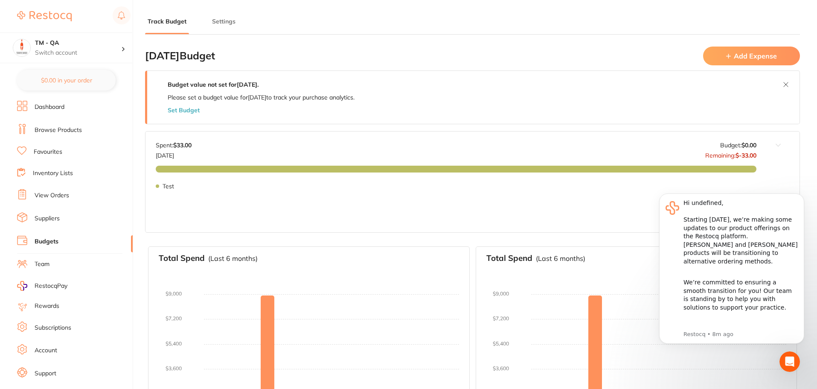
scroll to position [0, 0]
click at [801, 195] on icon "Dismiss notification" at bounding box center [801, 195] width 3 height 3
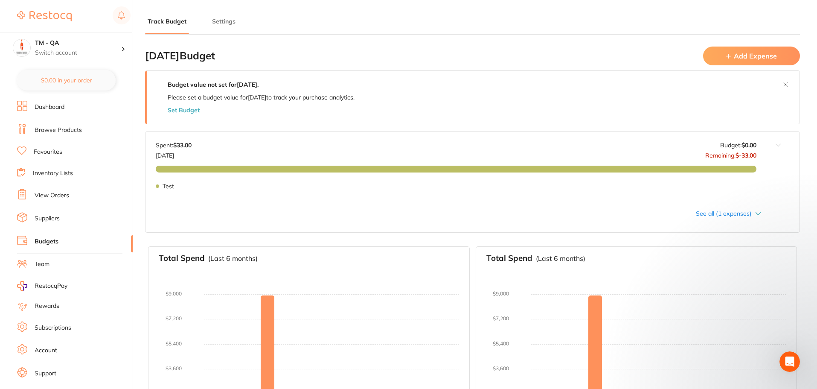
click at [53, 195] on link "View Orders" at bounding box center [52, 195] width 35 height 9
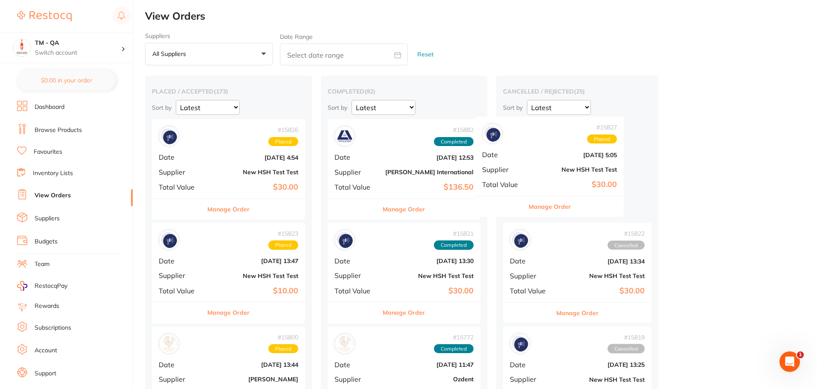
drag, startPoint x: 222, startPoint y: 168, endPoint x: 547, endPoint y: 160, distance: 324.5
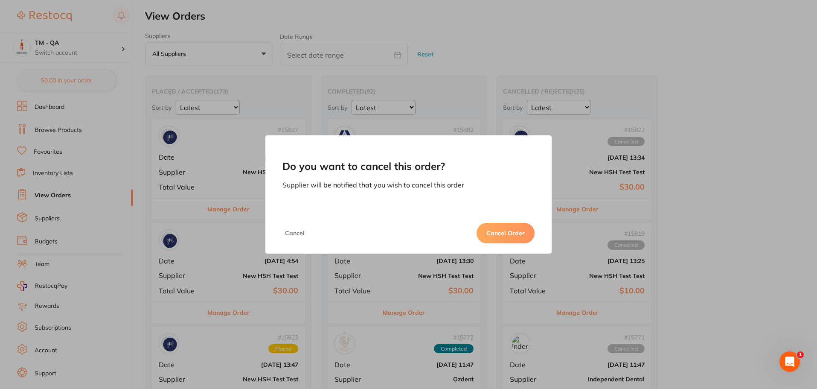
click at [514, 236] on button "Cancel Order" at bounding box center [506, 233] width 58 height 20
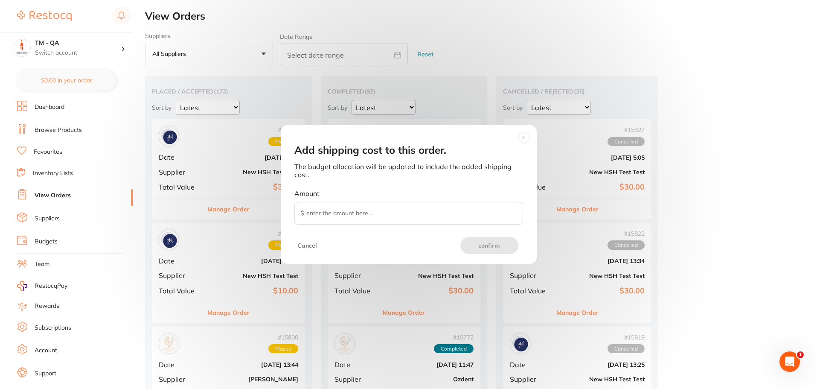
click at [523, 140] on circle at bounding box center [524, 137] width 10 height 10
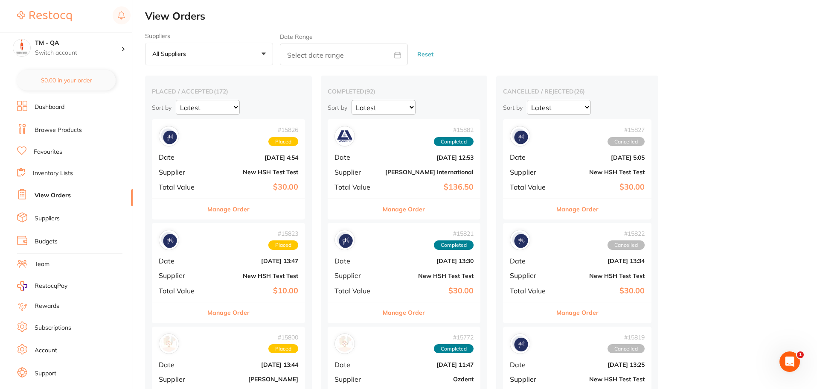
click at [390, 167] on div "# 15882 Completed Date Jul 31 2025, 12:53 Supplier Livingstone International To…" at bounding box center [404, 158] width 153 height 79
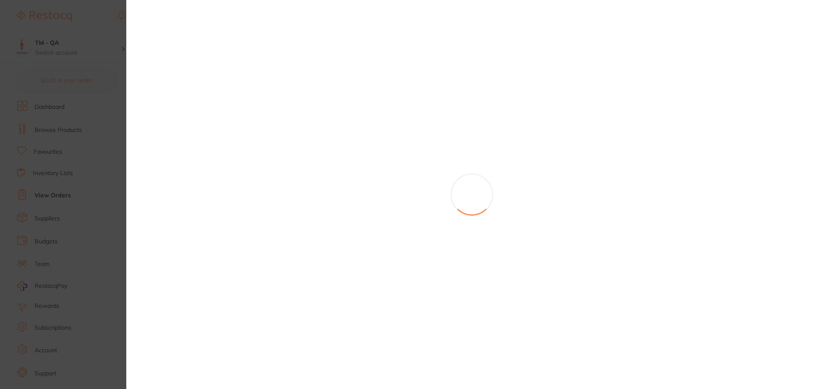
click at [400, 210] on section at bounding box center [408, 194] width 817 height 389
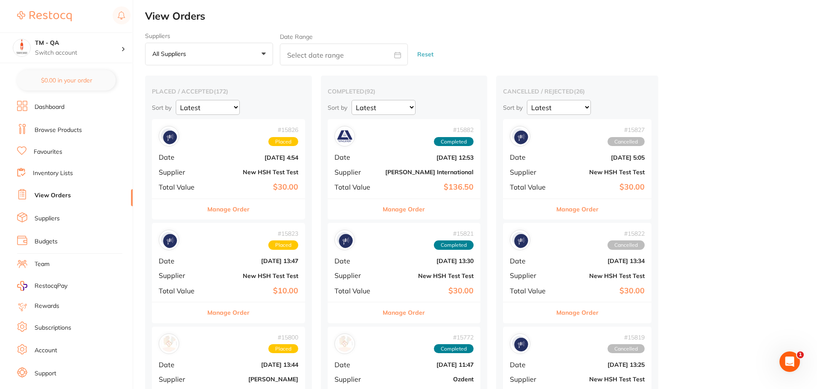
click at [385, 175] on b "[PERSON_NAME] International" at bounding box center [429, 172] width 88 height 7
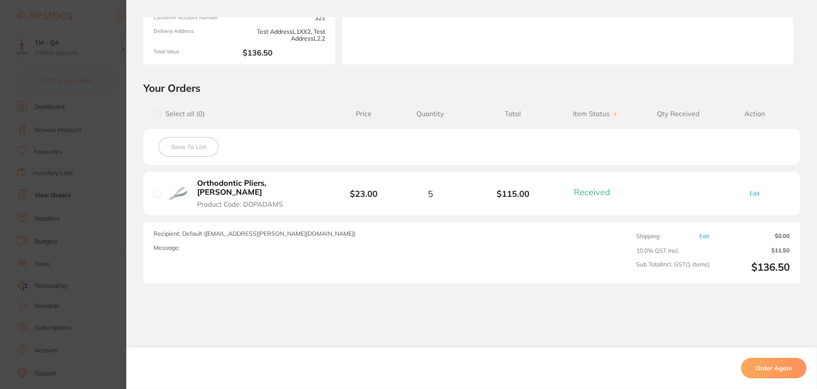
scroll to position [141, 0]
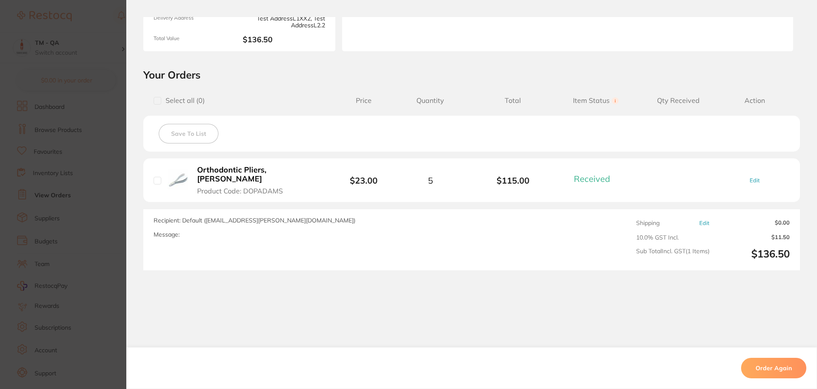
click at [753, 177] on link "Edit" at bounding box center [755, 180] width 10 height 6
click at [741, 175] on icon at bounding box center [745, 179] width 10 height 9
click at [743, 178] on icon at bounding box center [745, 179] width 10 height 9
click at [410, 179] on icon at bounding box center [410, 180] width 7 height 7
type input "4"
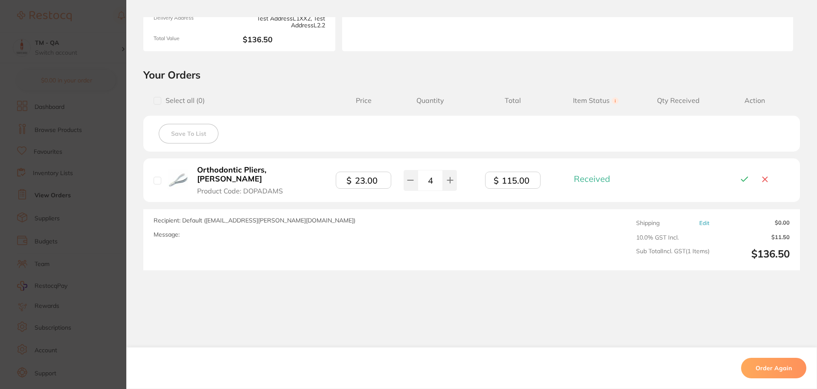
click at [743, 175] on icon at bounding box center [745, 179] width 10 height 9
click at [742, 177] on span "Edit" at bounding box center [755, 180] width 70 height 6
click at [750, 177] on link "Edit" at bounding box center [755, 180] width 10 height 6
click at [409, 180] on icon at bounding box center [411, 180] width 6 height 0
type input "3"
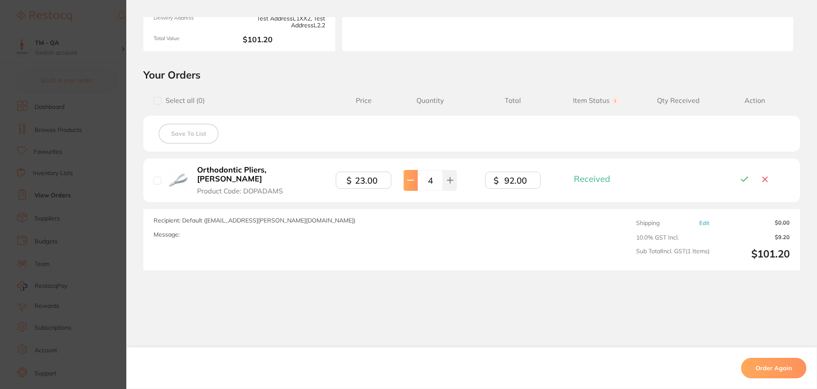
click at [409, 185] on button at bounding box center [411, 180] width 14 height 21
type input "1"
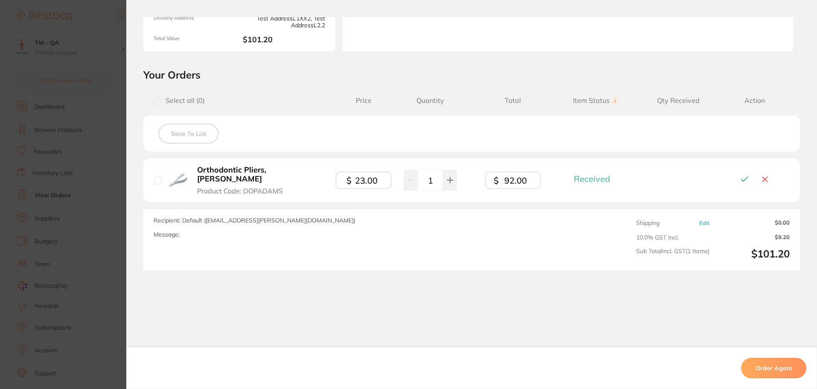
click at [741, 175] on icon at bounding box center [745, 179] width 10 height 9
click at [753, 177] on link "Edit" at bounding box center [755, 180] width 10 height 6
click at [446, 181] on button at bounding box center [450, 180] width 14 height 21
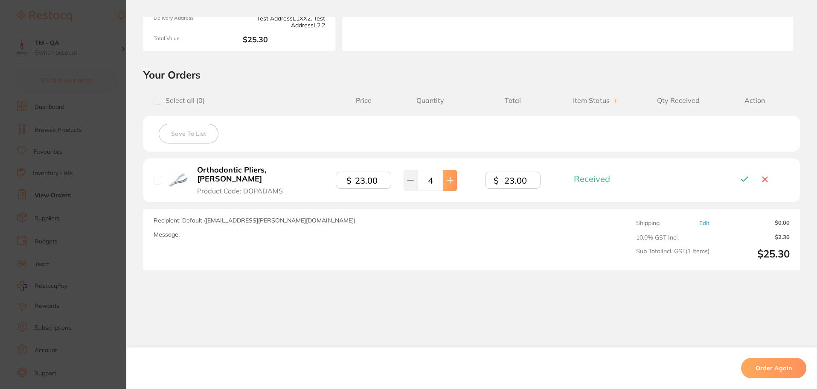
click at [446, 181] on button at bounding box center [450, 180] width 14 height 21
type input "5"
click at [740, 175] on icon at bounding box center [745, 179] width 10 height 9
click at [700, 220] on link "Edit" at bounding box center [705, 223] width 10 height 6
click at [700, 221] on link "Edit" at bounding box center [705, 224] width 10 height 6
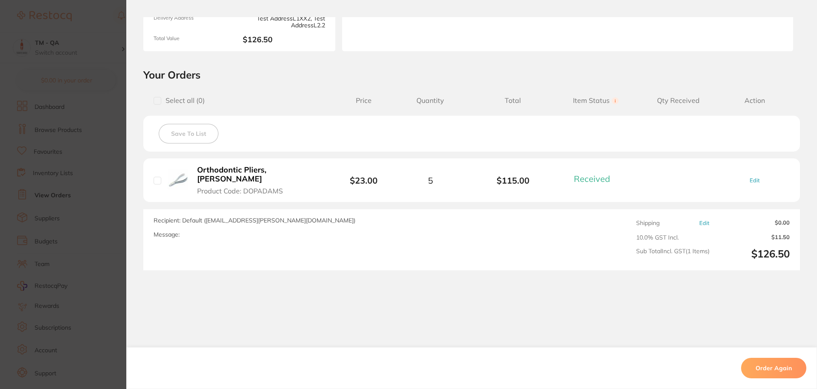
click at [700, 220] on link "Edit" at bounding box center [705, 223] width 10 height 6
click at [700, 221] on link "Edit" at bounding box center [705, 224] width 10 height 6
click at [700, 220] on link "Edit" at bounding box center [705, 223] width 10 height 6
click at [770, 219] on input "0.00" at bounding box center [773, 224] width 33 height 10
type input "10.00"
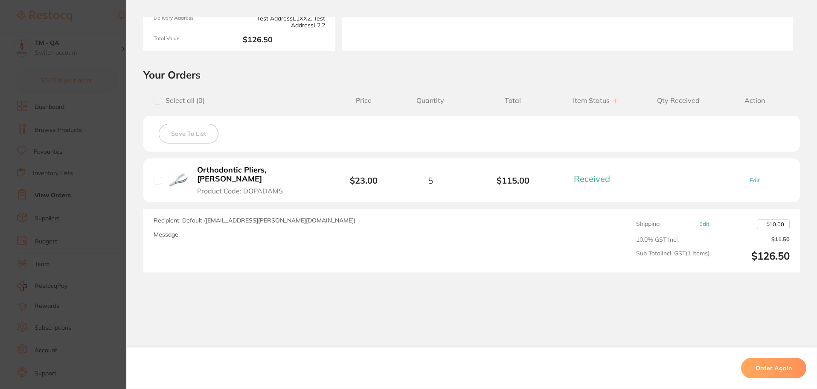
click at [724, 309] on div "Order ID: Restocq- 15882 Order Information 1 Received Completed Order Order Dat…" at bounding box center [471, 203] width 691 height 372
click at [700, 220] on link "Edit" at bounding box center [705, 223] width 10 height 6
click at [770, 219] on input "10.00" at bounding box center [773, 224] width 33 height 10
click at [700, 220] on link "Edit" at bounding box center [705, 223] width 10 height 6
click at [771, 219] on input "10.00" at bounding box center [773, 224] width 33 height 10
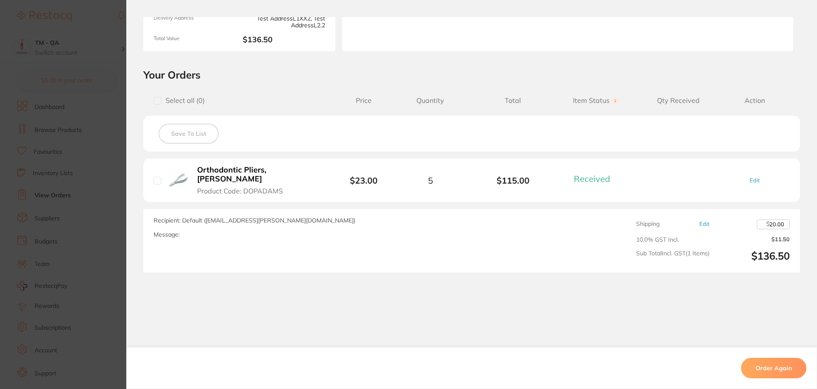
type input "20.00"
click at [742, 278] on div "Order ID: Restocq- 15882 Order Information 1 Received Completed Order Order Dat…" at bounding box center [471, 203] width 691 height 372
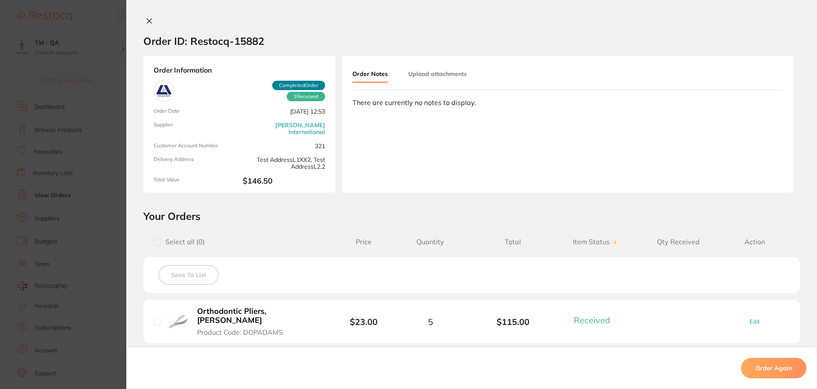
scroll to position [0, 0]
click at [147, 19] on icon at bounding box center [149, 21] width 5 height 5
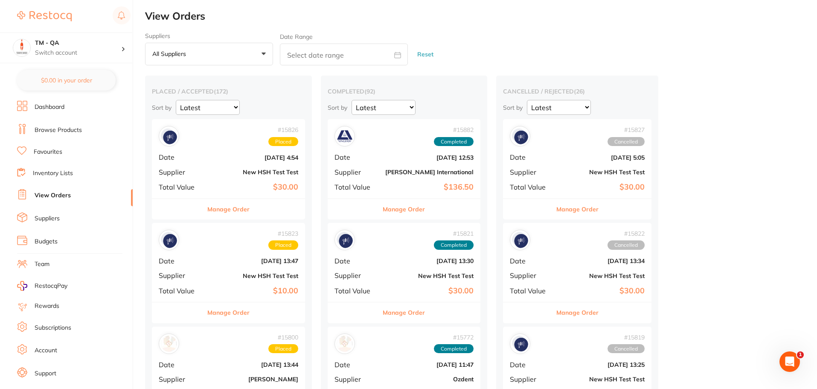
click at [53, 107] on link "Dashboard" at bounding box center [50, 107] width 30 height 9
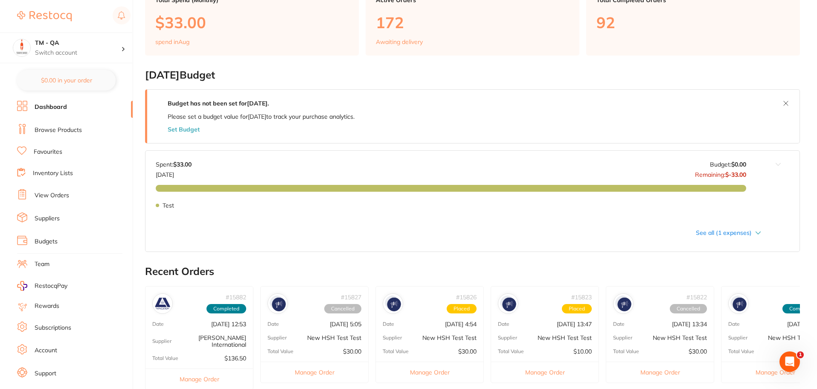
scroll to position [85, 0]
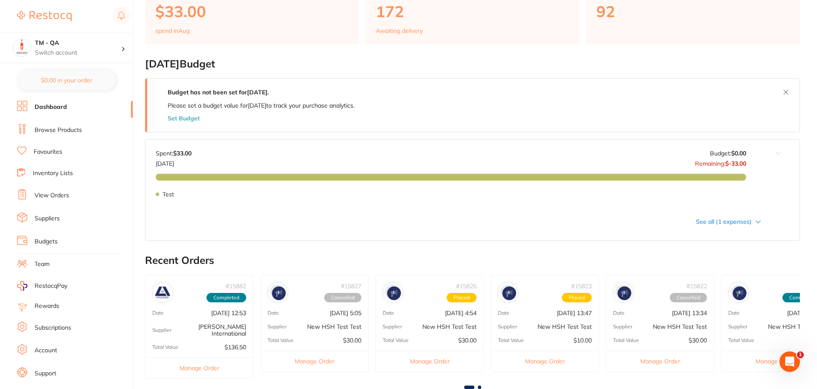
click at [729, 225] on div "See all (1 expenses)" at bounding box center [459, 221] width 606 height 7
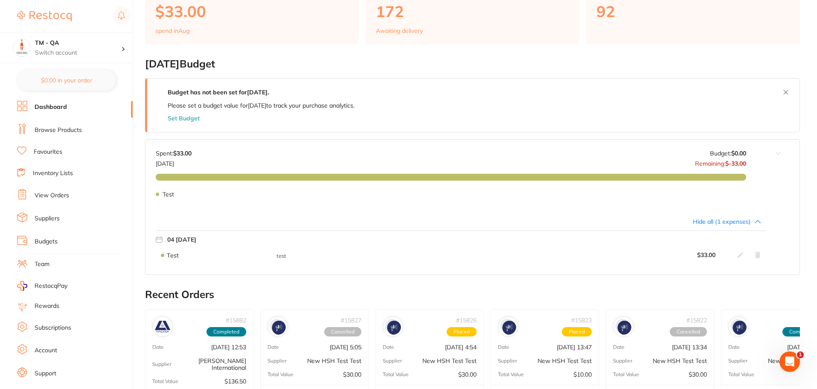
click at [729, 225] on div "Hide all (1 expenses)" at bounding box center [459, 221] width 606 height 7
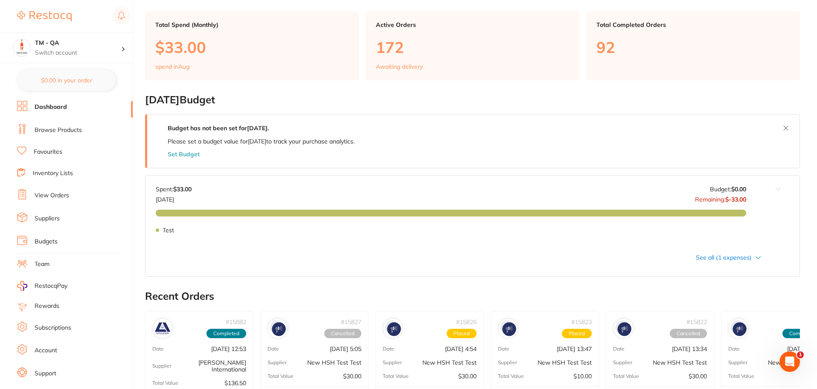
scroll to position [0, 0]
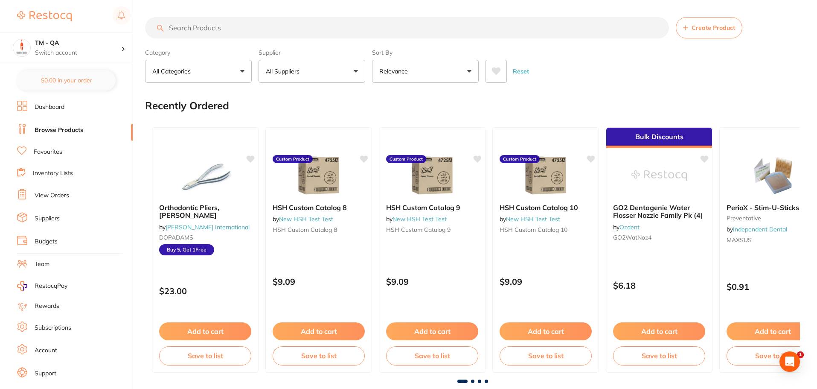
scroll to position [43, 0]
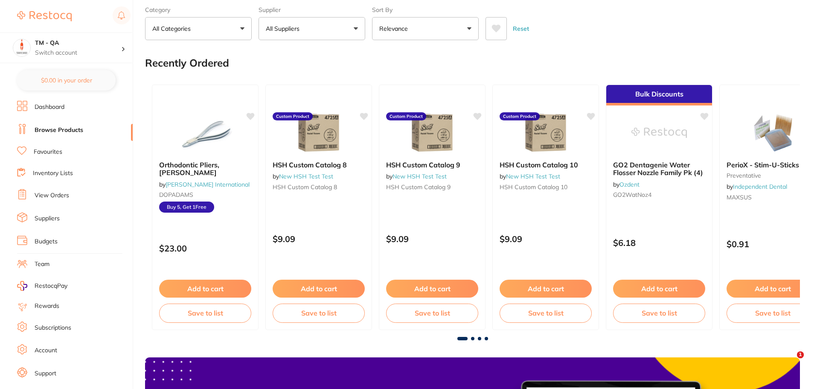
click at [59, 197] on link "View Orders" at bounding box center [52, 195] width 35 height 9
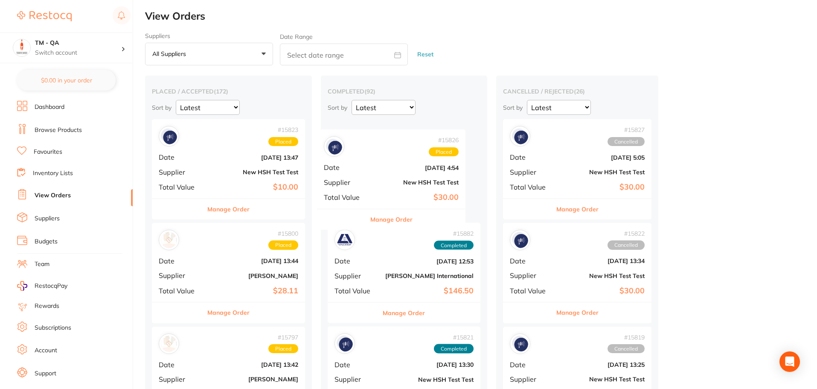
drag, startPoint x: 281, startPoint y: 136, endPoint x: 400, endPoint y: 187, distance: 129.6
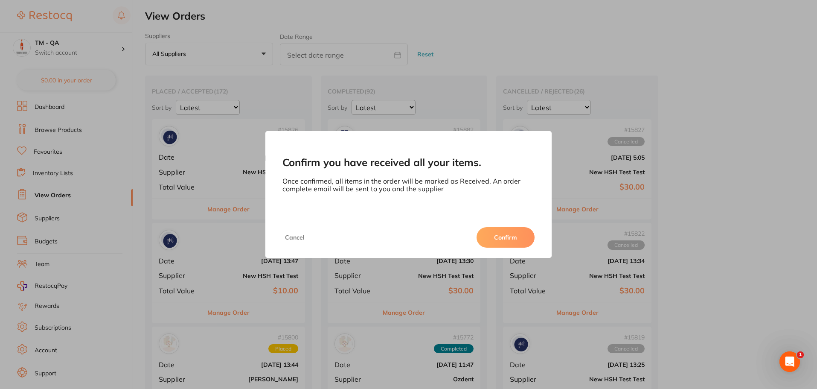
click at [500, 243] on button "Confirm" at bounding box center [506, 237] width 58 height 20
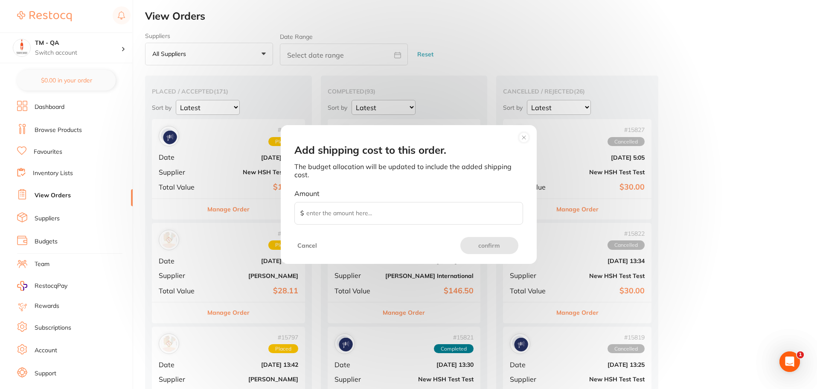
click at [337, 208] on input "Amount $" at bounding box center [409, 213] width 229 height 23
type input "1"
click at [522, 139] on circle at bounding box center [524, 137] width 10 height 10
